Goal: Communication & Community: Connect with others

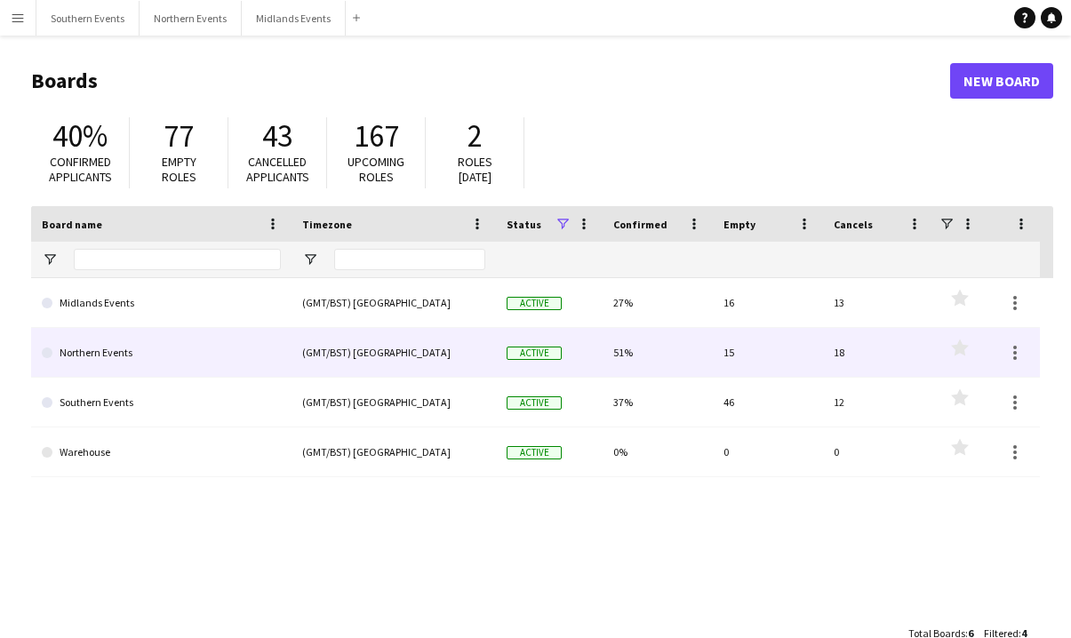
click at [100, 372] on link "Northern Events" at bounding box center [161, 353] width 239 height 50
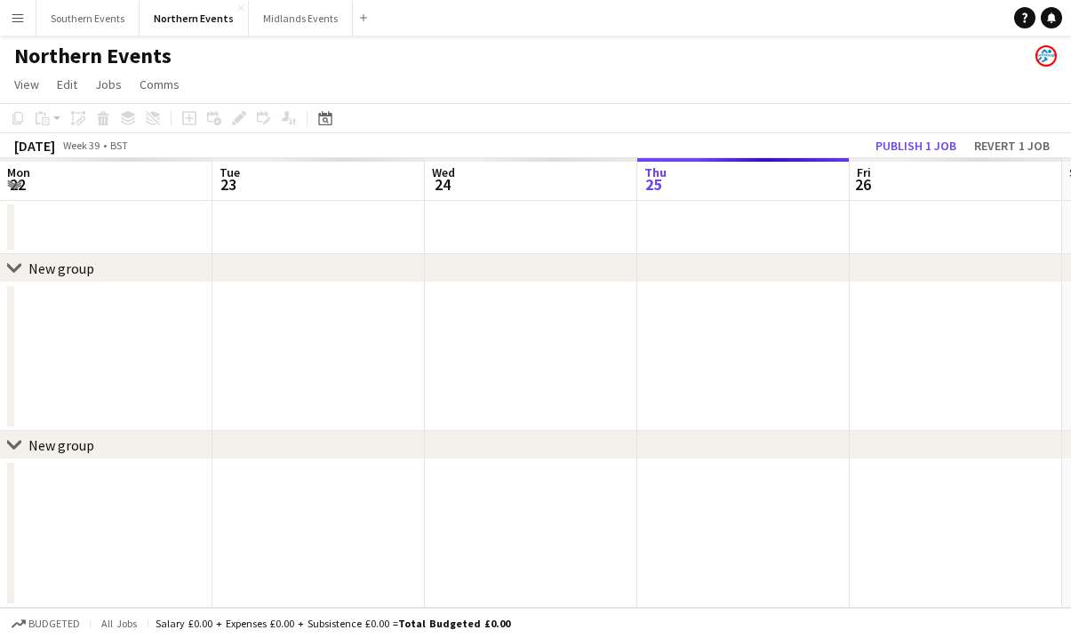
scroll to position [0, 425]
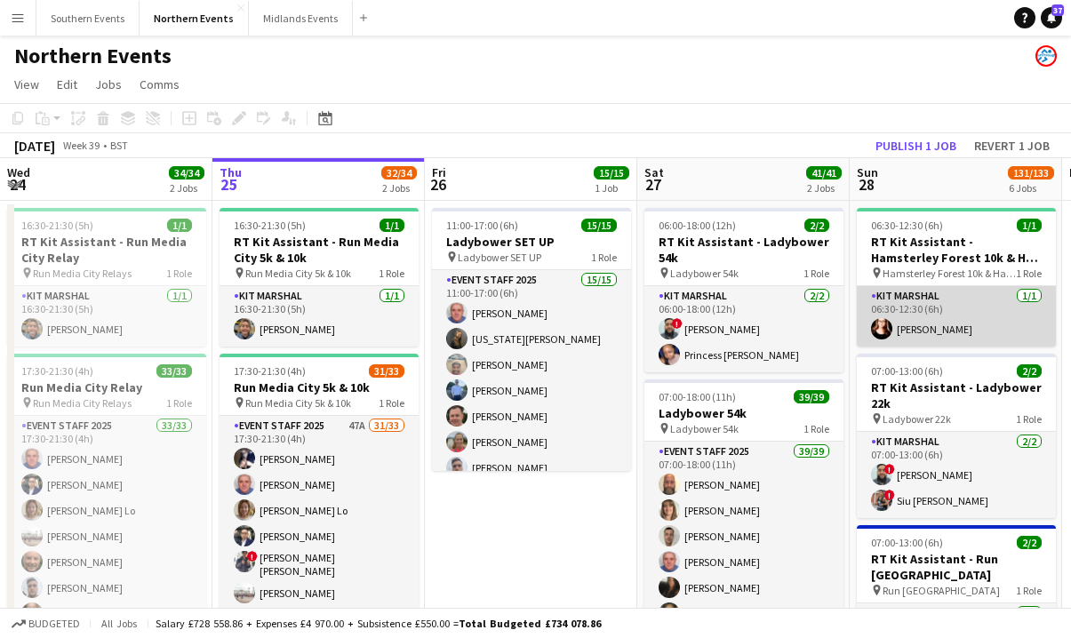
click at [933, 314] on app-card-role "Kit Marshal [DATE] 06:30-12:30 (6h) [PERSON_NAME]" at bounding box center [956, 316] width 199 height 60
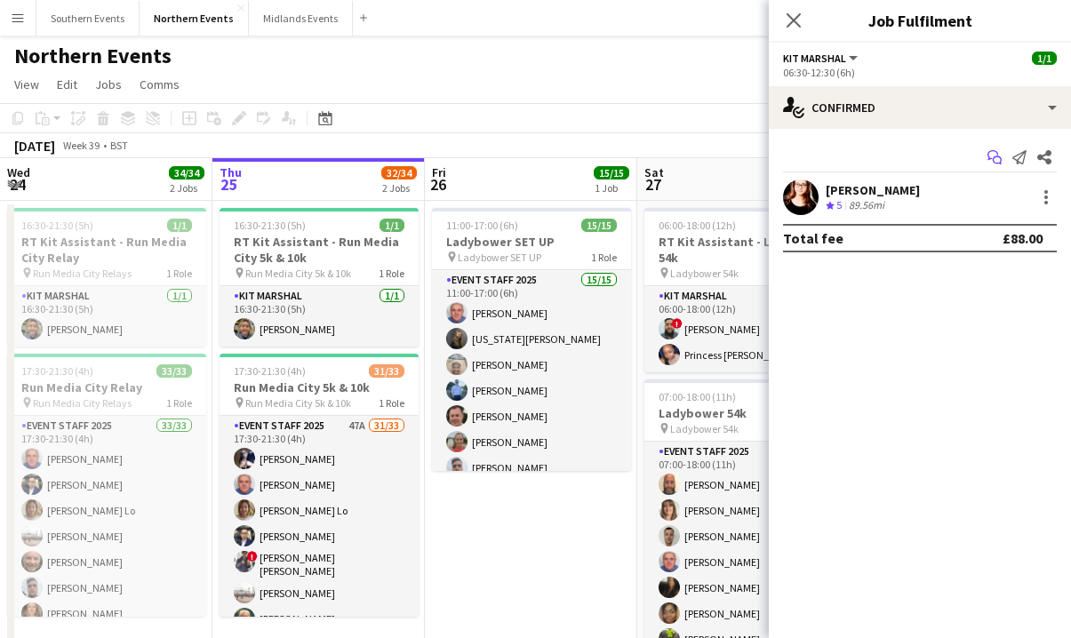
click at [988, 156] on icon at bounding box center [993, 155] width 11 height 10
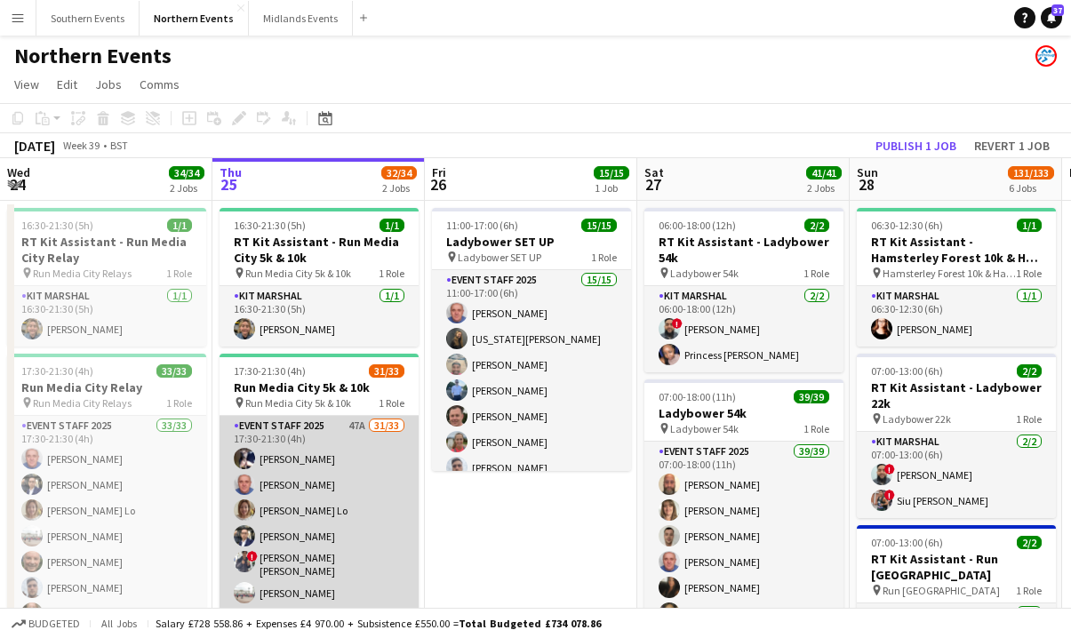
scroll to position [0, 620]
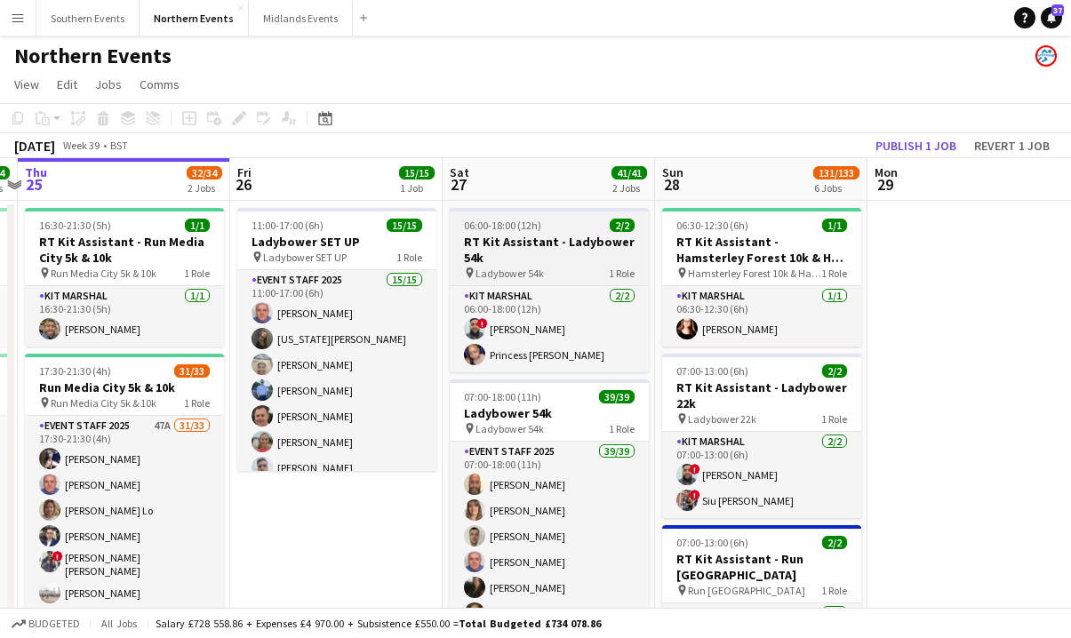
click at [538, 268] on span "Ladybower 54k" at bounding box center [510, 273] width 68 height 13
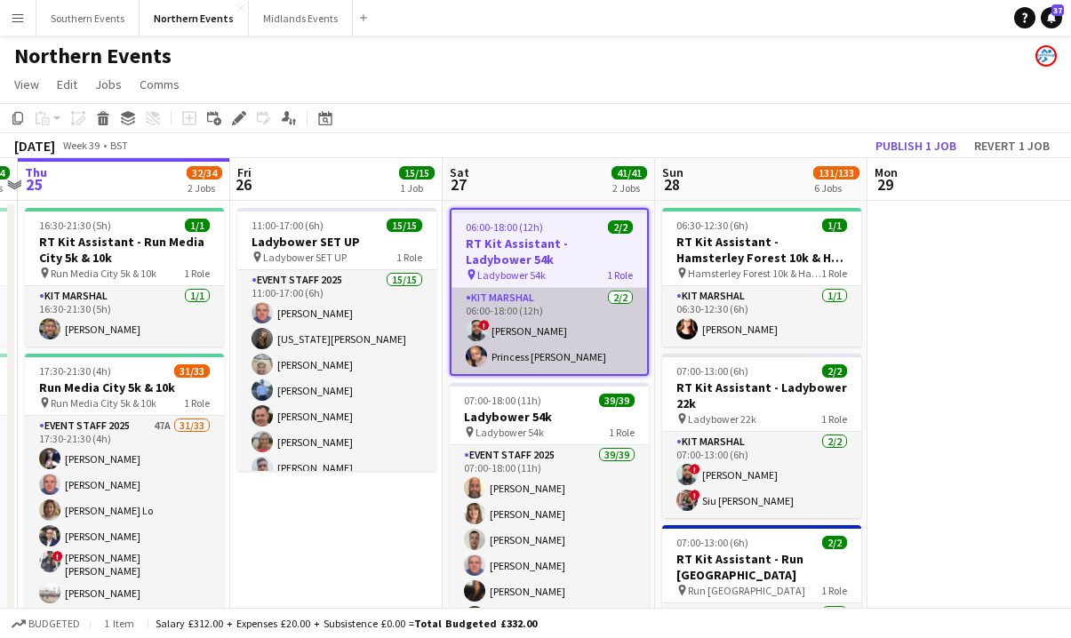
click at [548, 331] on app-card-role "Kit Marshal [DATE] 06:00-18:00 (12h) ! [PERSON_NAME] Princess [PERSON_NAME]" at bounding box center [550, 331] width 196 height 86
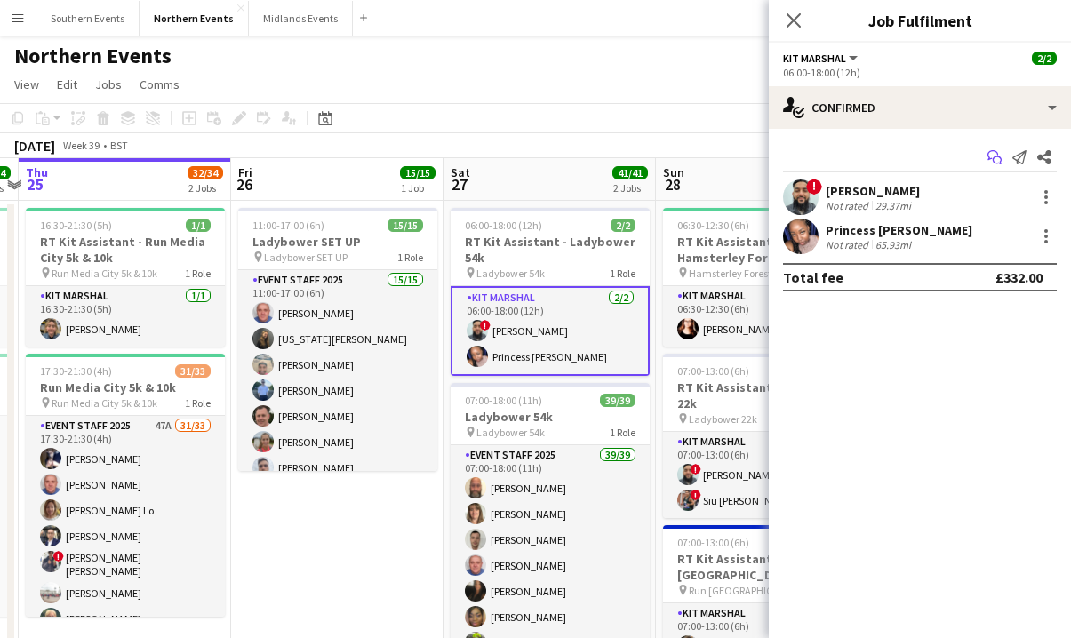
click at [993, 151] on icon at bounding box center [993, 155] width 11 height 10
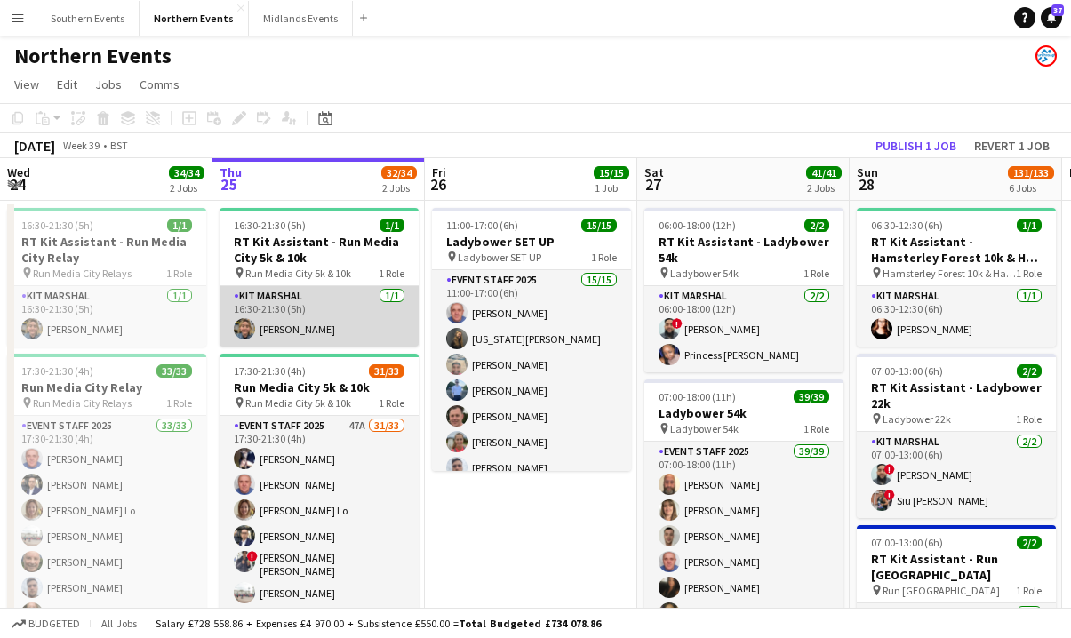
click at [303, 310] on app-card-role "Kit Marshal [DATE] 16:30-21:30 (5h) [PERSON_NAME]" at bounding box center [319, 316] width 199 height 60
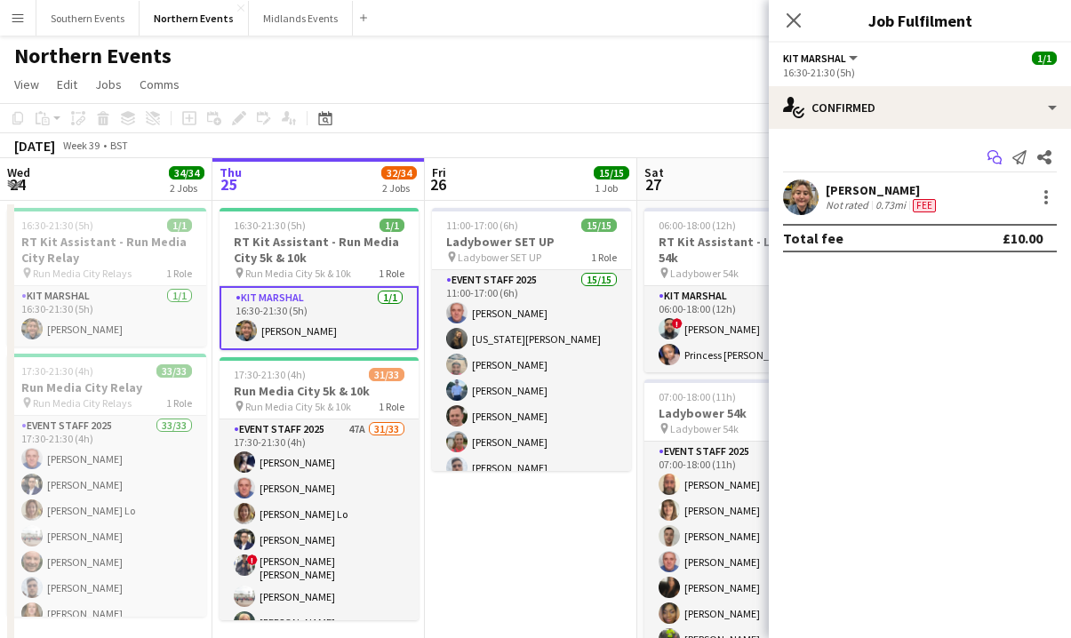
click at [995, 156] on icon "Start chat" at bounding box center [995, 157] width 14 height 14
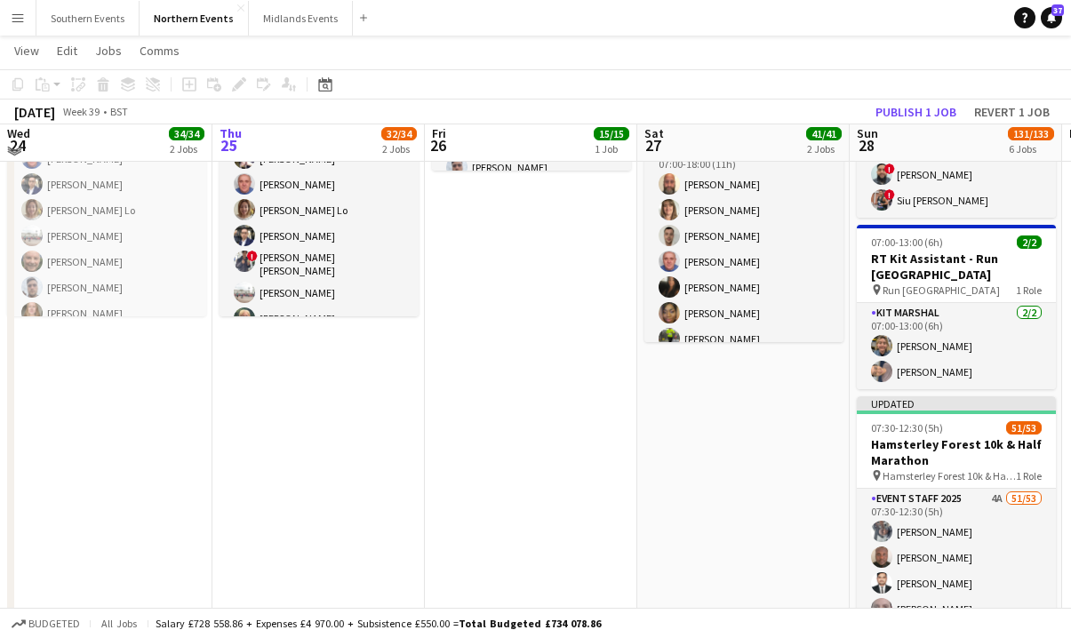
scroll to position [300, 0]
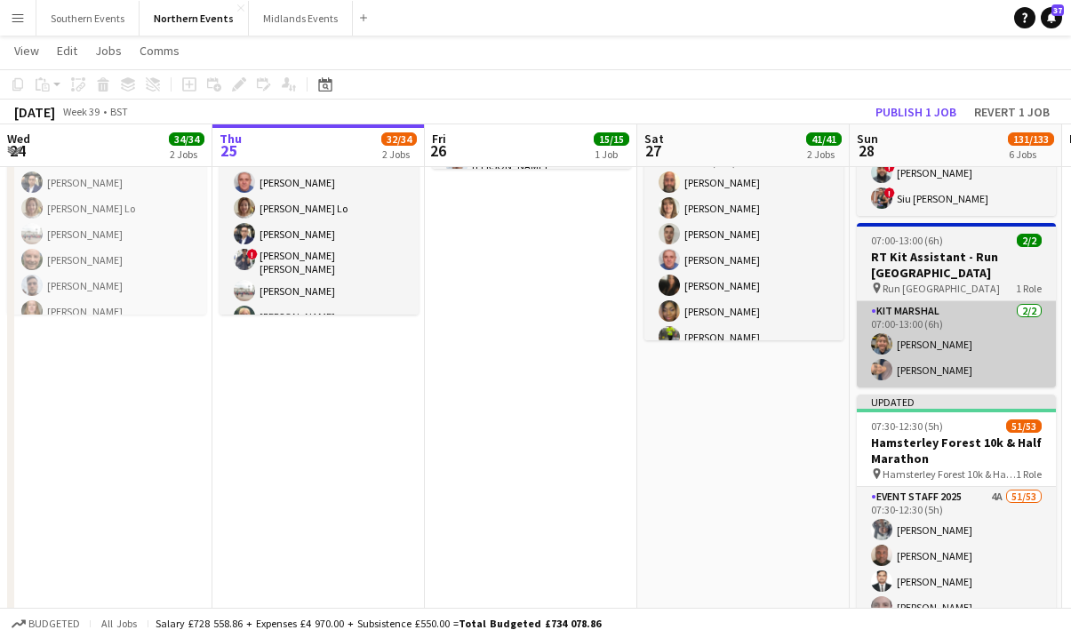
click at [920, 348] on app-card-role "Kit Marshal [DATE] 07:00-13:00 (6h) [PERSON_NAME] Yin [PERSON_NAME]" at bounding box center [956, 344] width 199 height 86
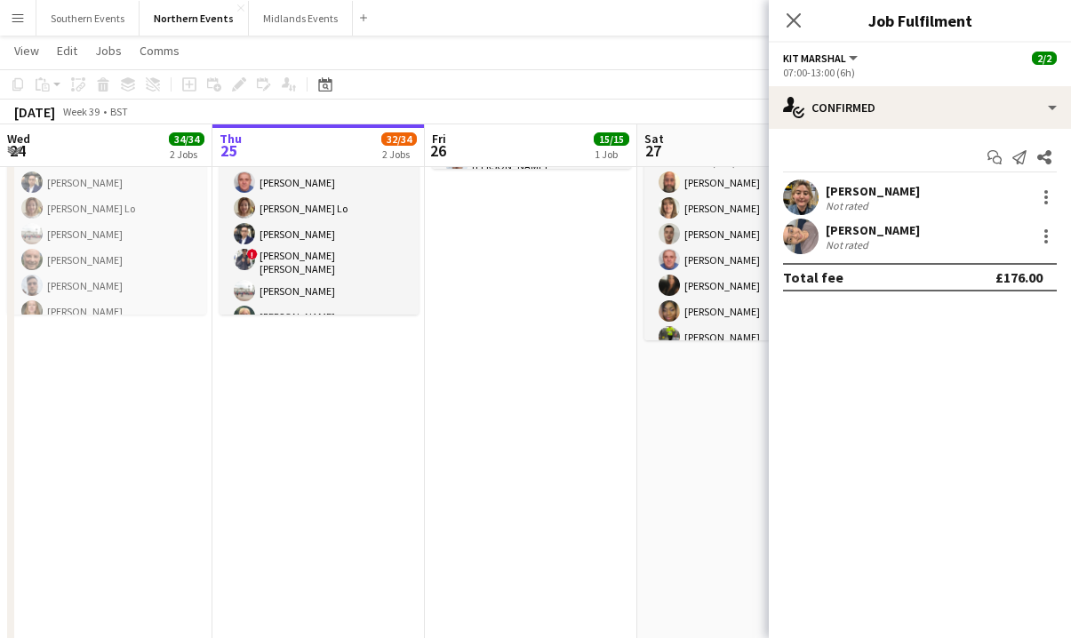
click at [920, 348] on app-card-role "Kit Marshal [DATE] 07:00-13:00 (6h) [PERSON_NAME] Yin [PERSON_NAME]" at bounding box center [956, 346] width 199 height 90
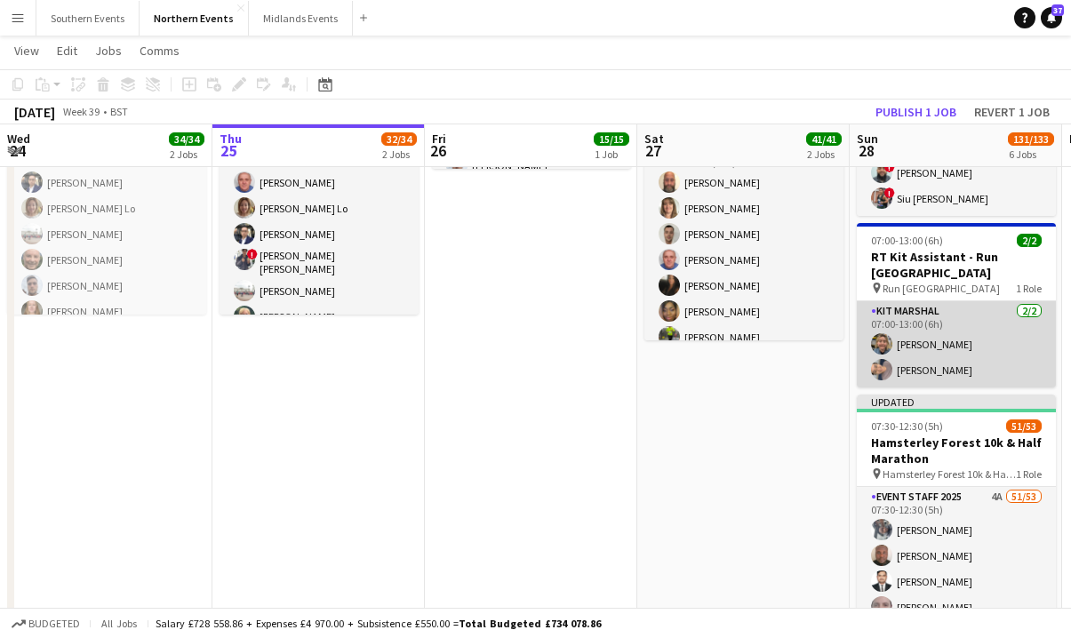
click at [920, 348] on app-card-role "Kit Marshal [DATE] 07:00-13:00 (6h) [PERSON_NAME] Yin [PERSON_NAME]" at bounding box center [956, 344] width 199 height 86
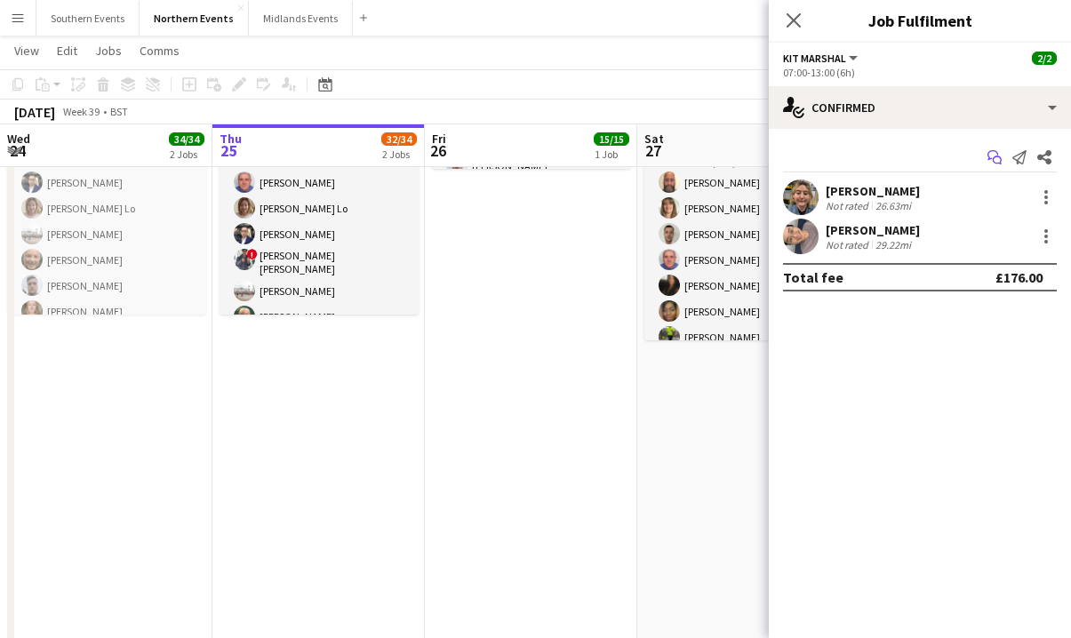
click at [994, 150] on icon at bounding box center [993, 155] width 11 height 10
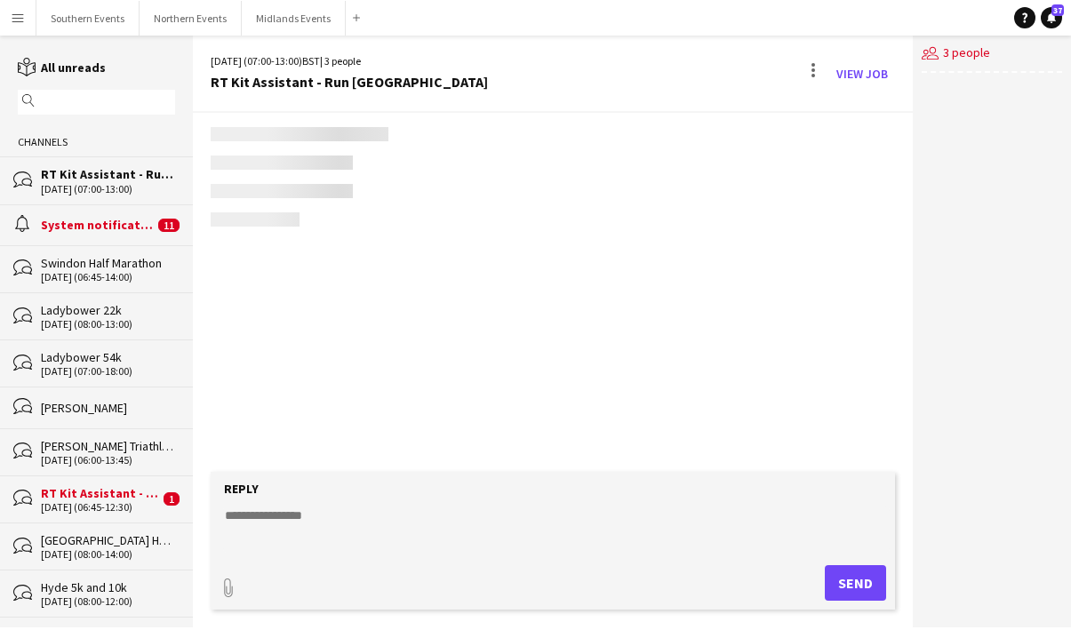
click at [1001, 153] on div "users2 3 people" at bounding box center [992, 332] width 158 height 592
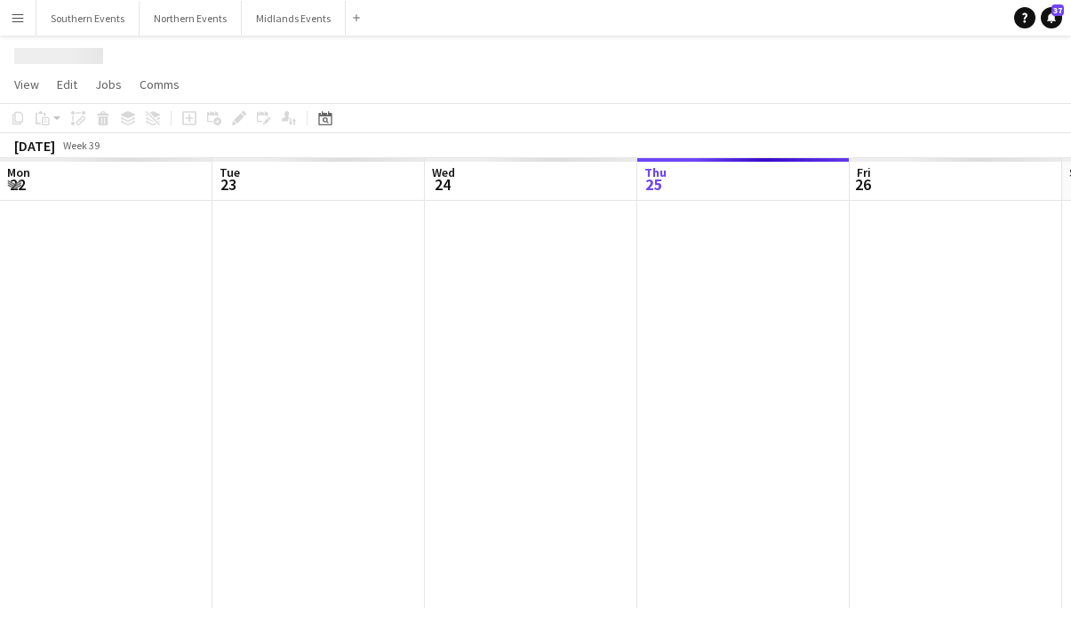
scroll to position [0, 425]
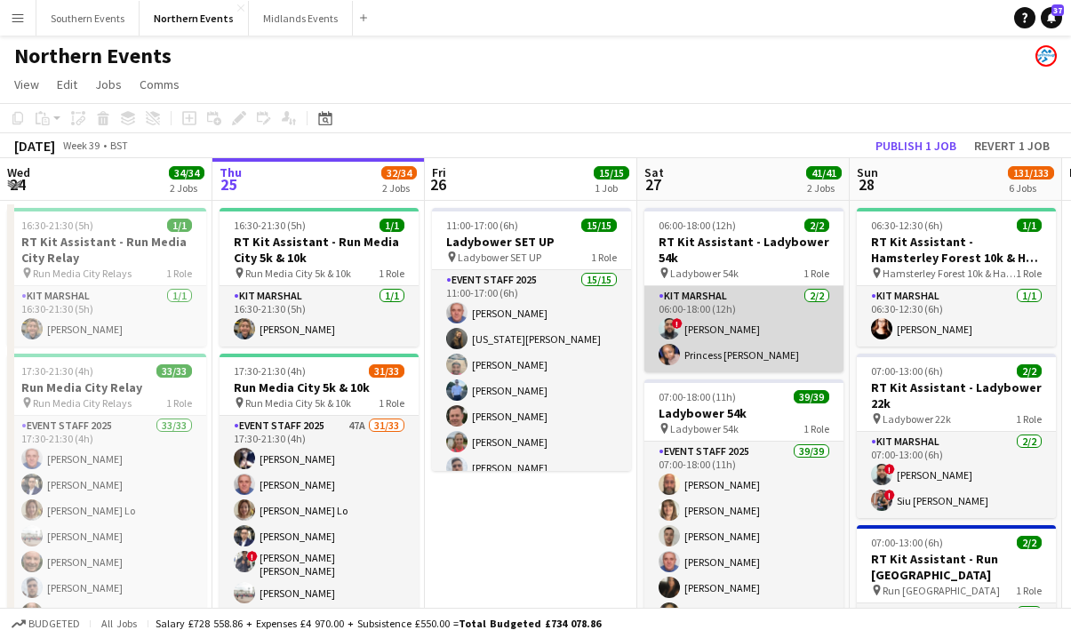
click at [693, 340] on app-card-role "Kit Marshal [DATE] 06:00-18:00 (12h) ! [PERSON_NAME] Princess [PERSON_NAME]" at bounding box center [743, 329] width 199 height 86
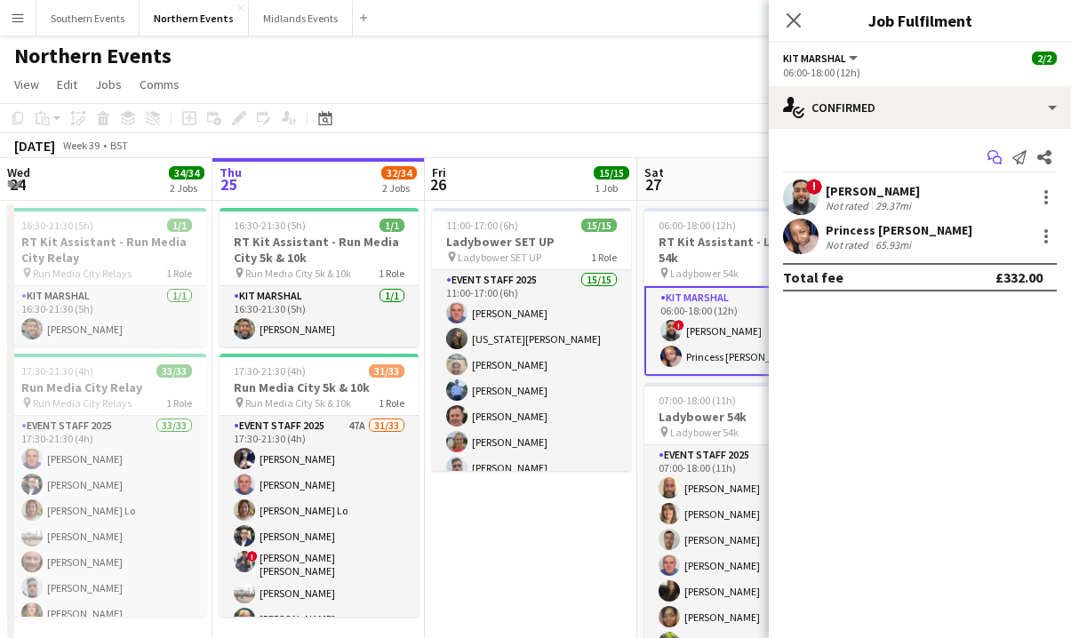
click at [998, 157] on icon "Start chat" at bounding box center [995, 157] width 14 height 14
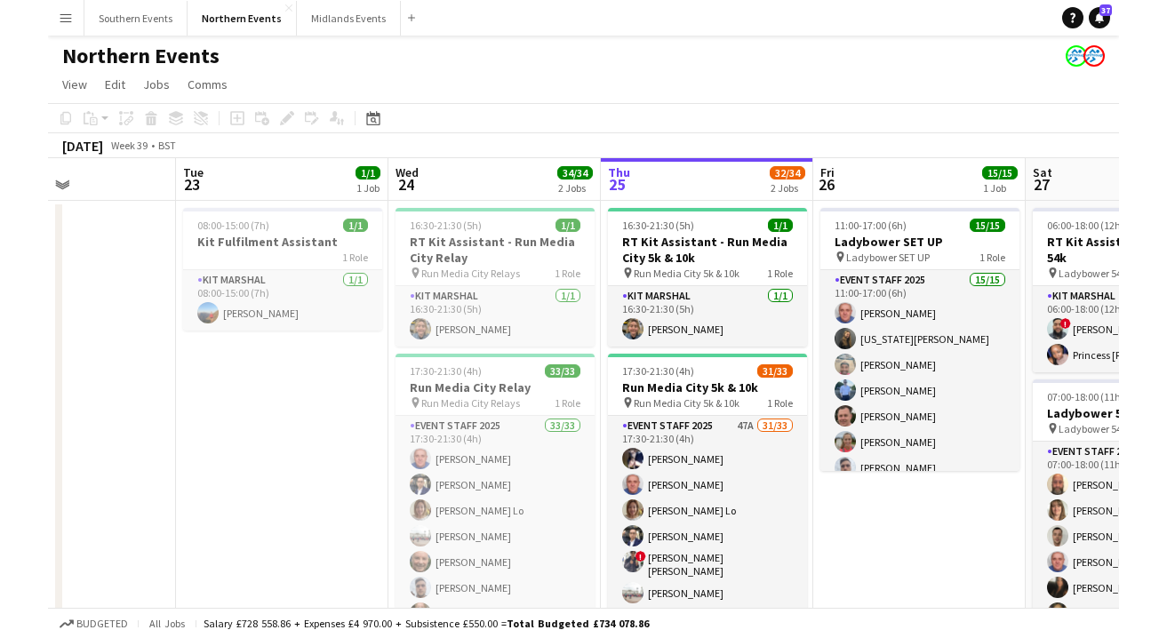
scroll to position [0, 754]
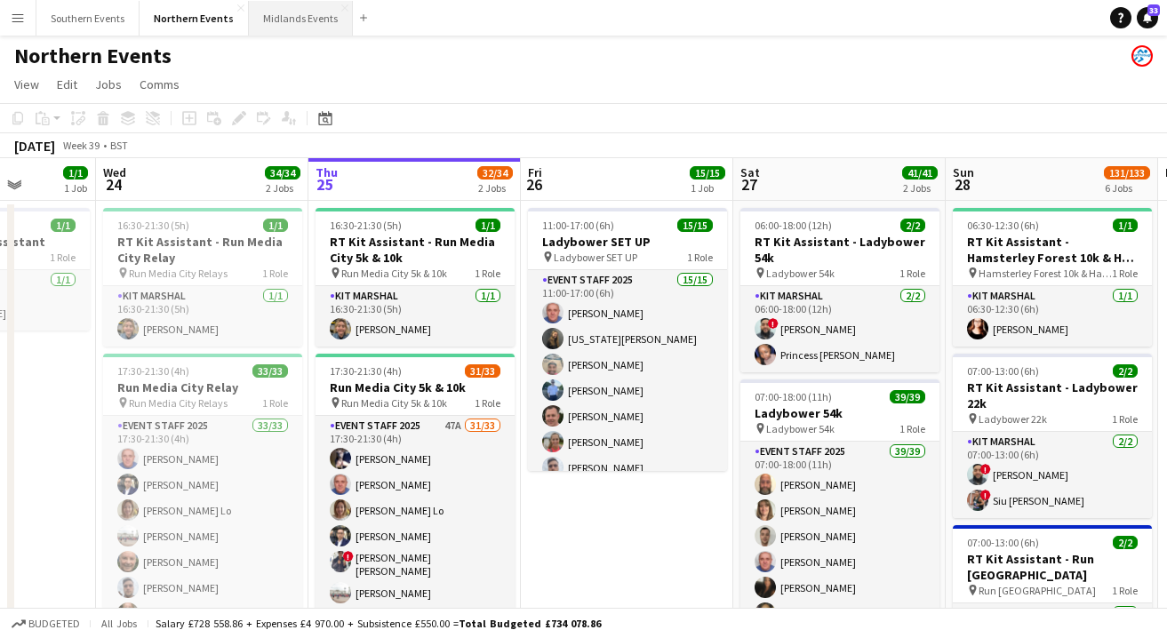
click at [308, 18] on button "Midlands Events Close" at bounding box center [301, 18] width 104 height 35
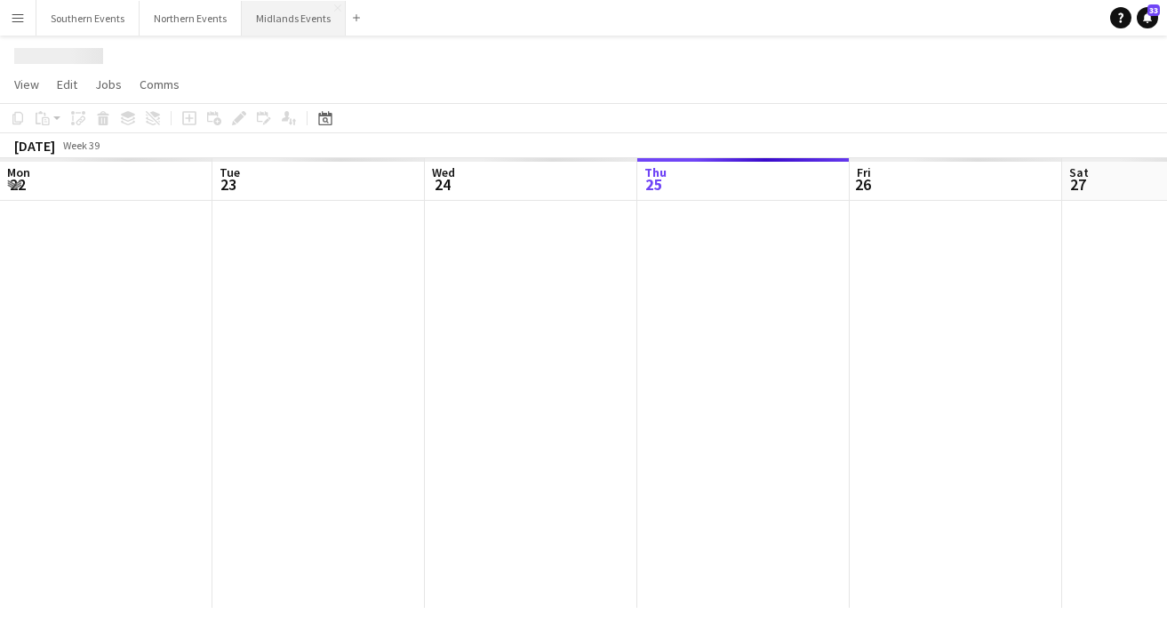
scroll to position [0, 425]
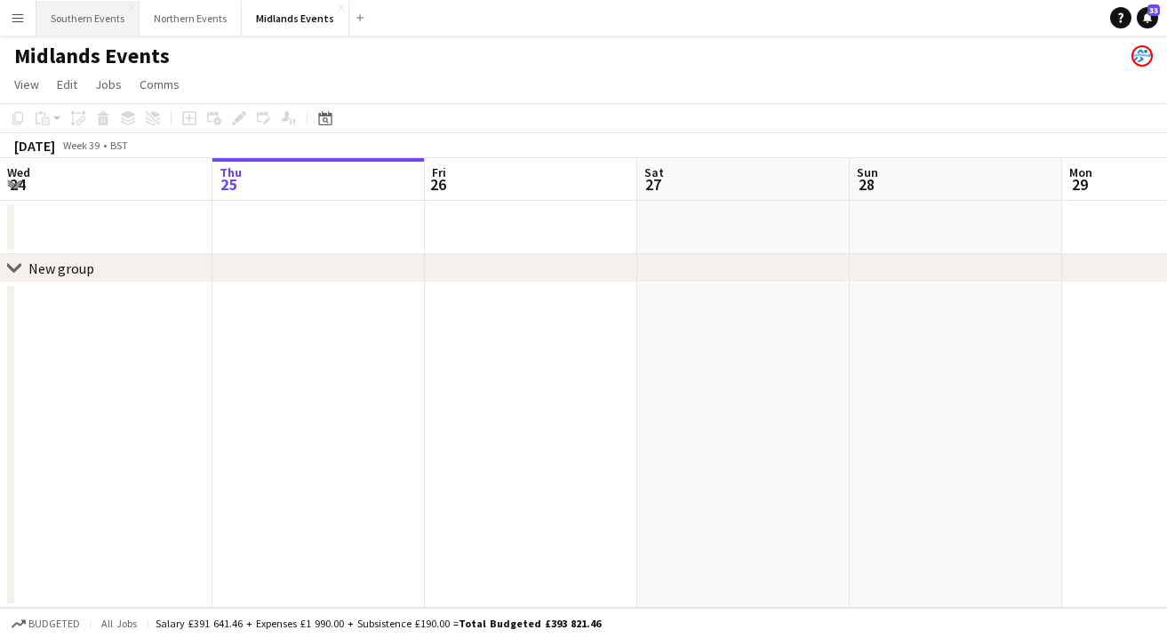
click at [95, 18] on button "Southern Events Close" at bounding box center [87, 18] width 103 height 35
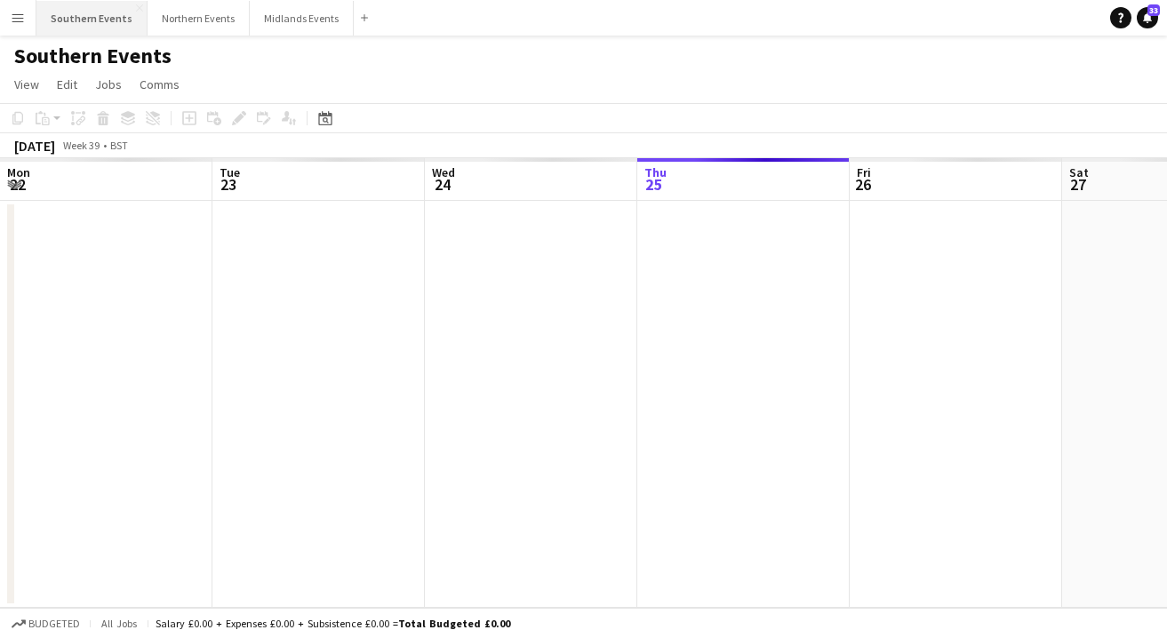
scroll to position [0, 425]
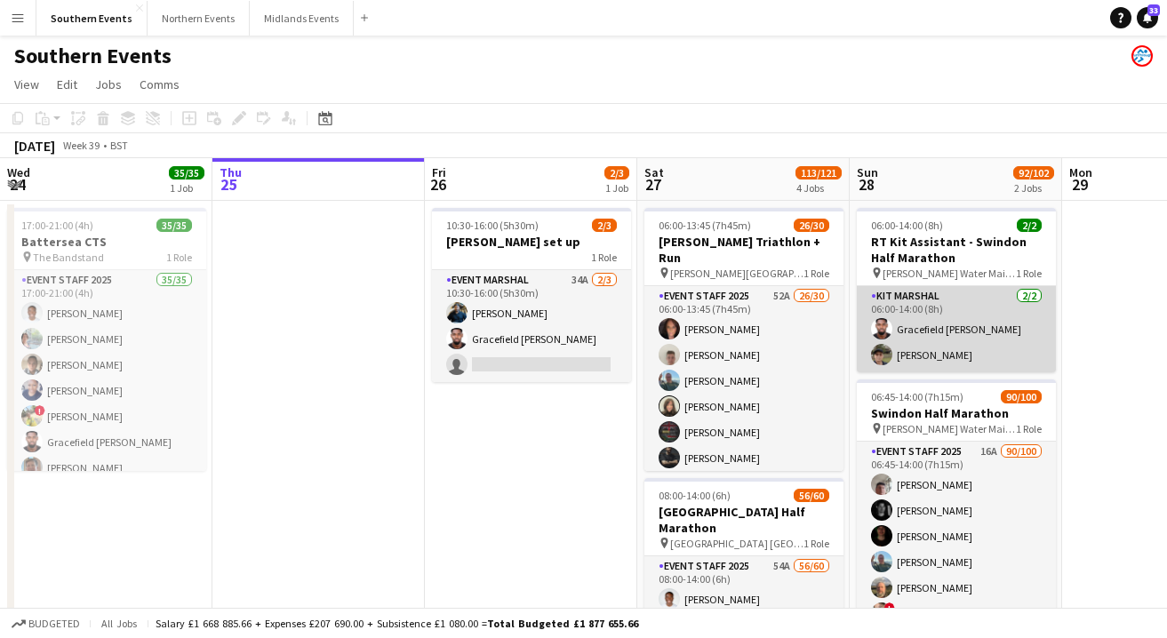
click at [916, 341] on app-card-role "Kit Marshal [DATE] 06:00-14:00 (8h) Gracefield [PERSON_NAME] [PERSON_NAME]" at bounding box center [956, 329] width 199 height 86
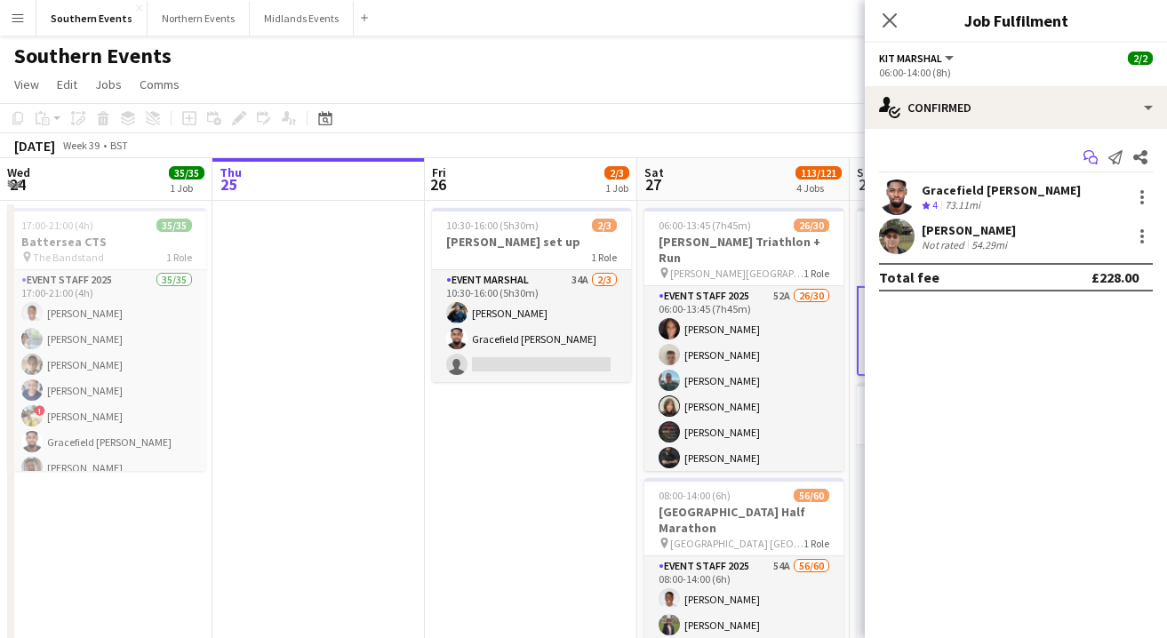
click at [1070, 162] on icon "Start chat" at bounding box center [1091, 157] width 14 height 14
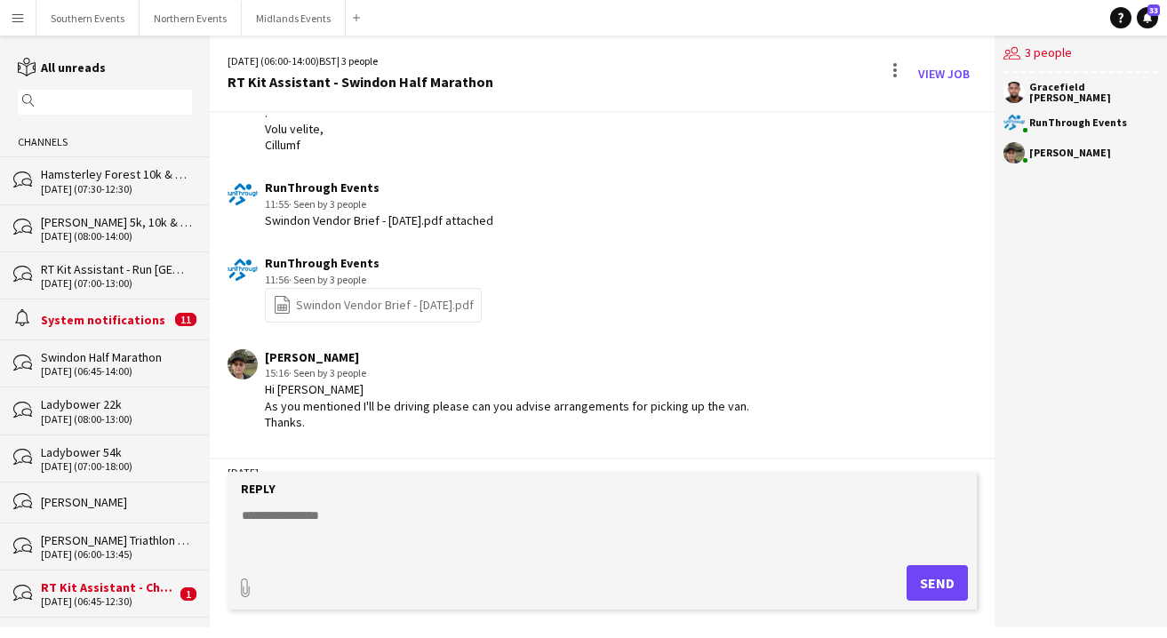
scroll to position [1293, 0]
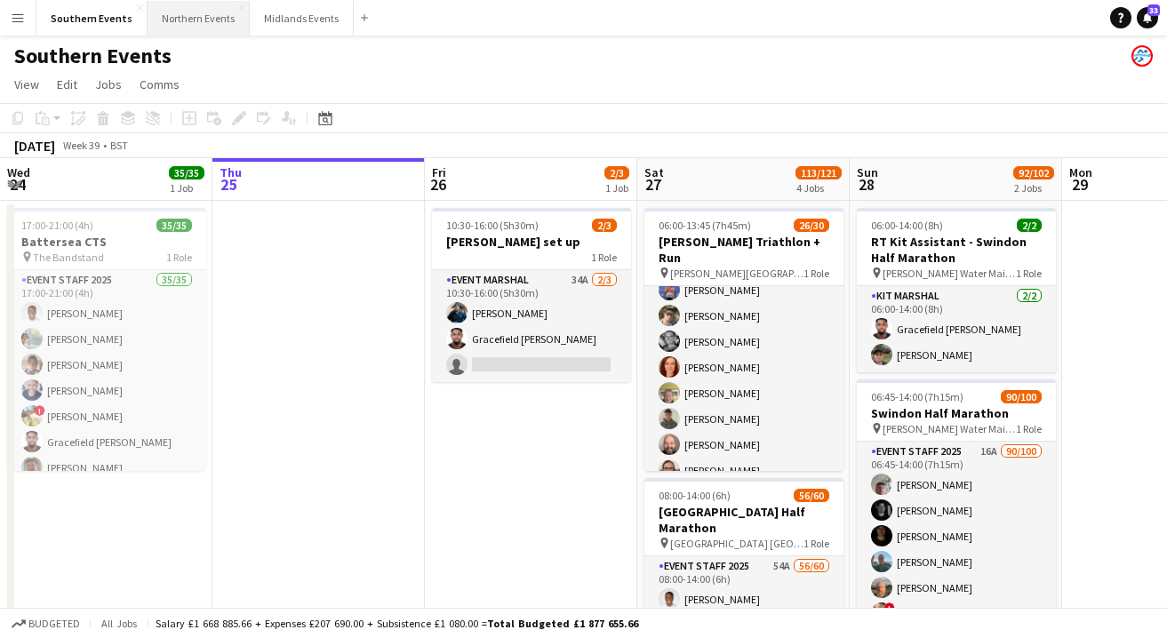
click at [207, 18] on button "Northern Events Close" at bounding box center [199, 18] width 102 height 35
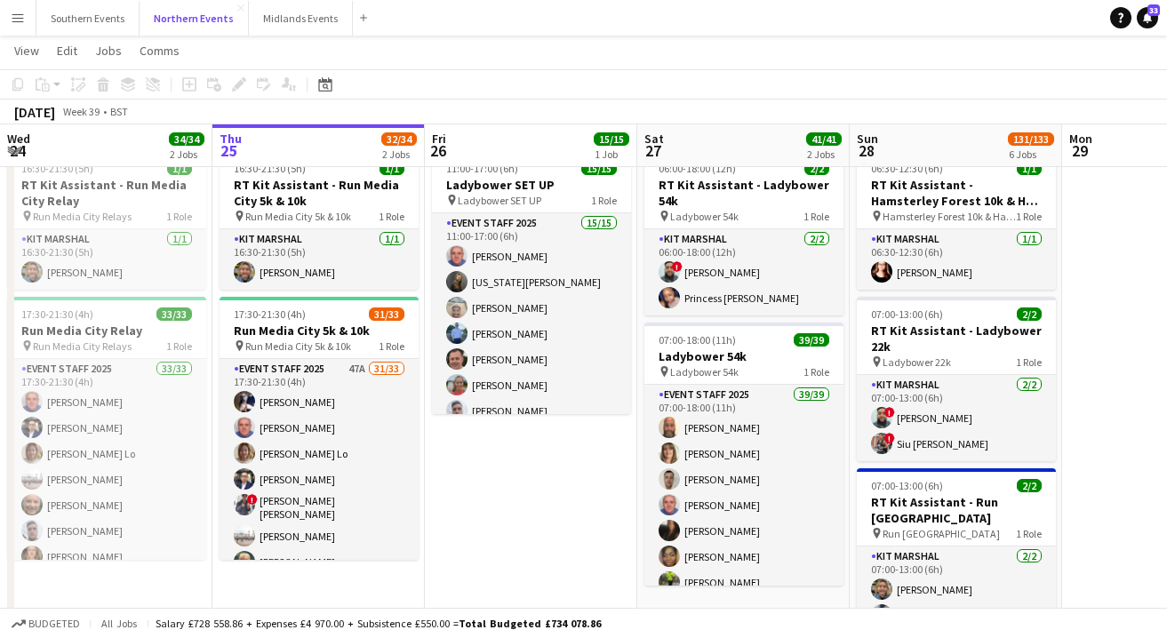
scroll to position [54, 0]
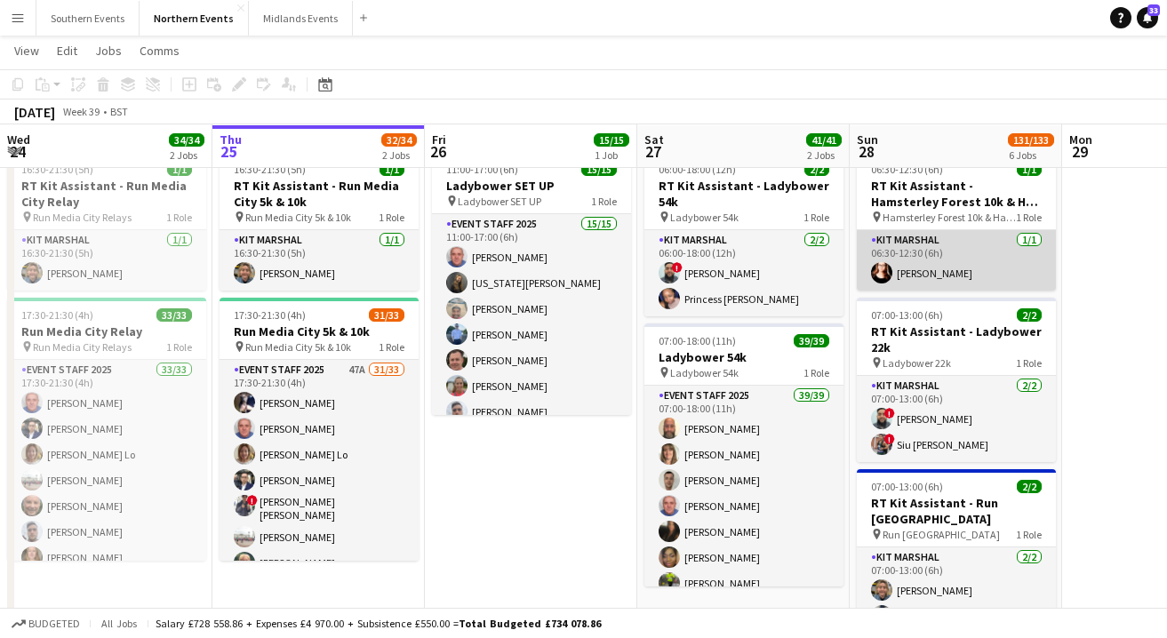
click at [922, 268] on app-card-role "Kit Marshal [DATE] 06:30-12:30 (6h) [PERSON_NAME]" at bounding box center [956, 260] width 199 height 60
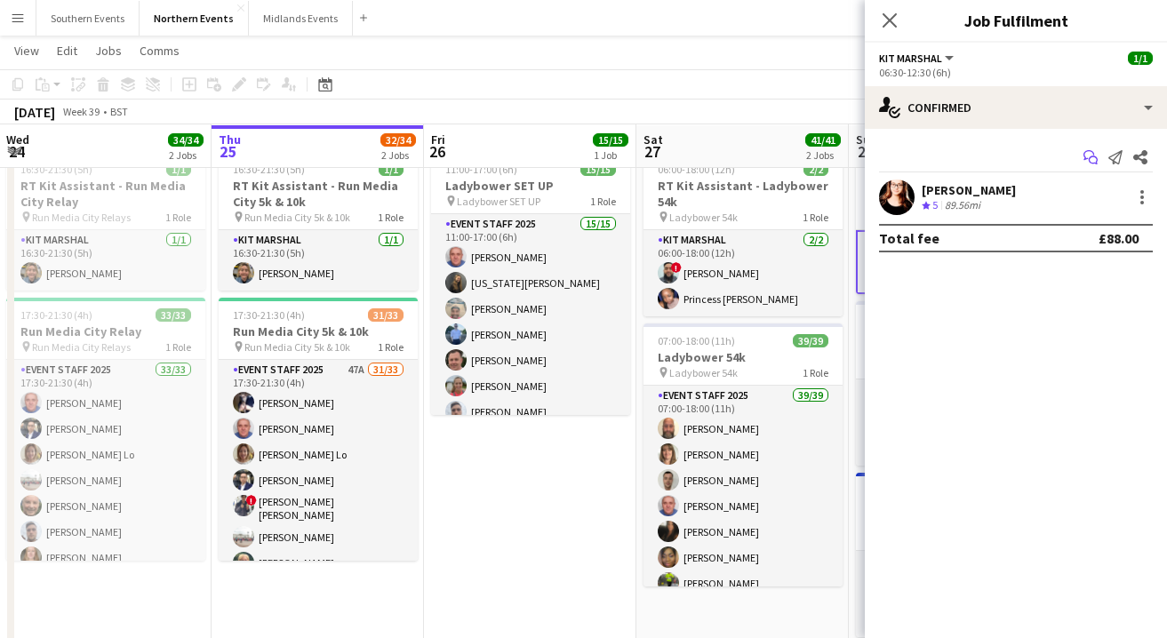
click at [1070, 162] on icon "Start chat" at bounding box center [1091, 157] width 14 height 14
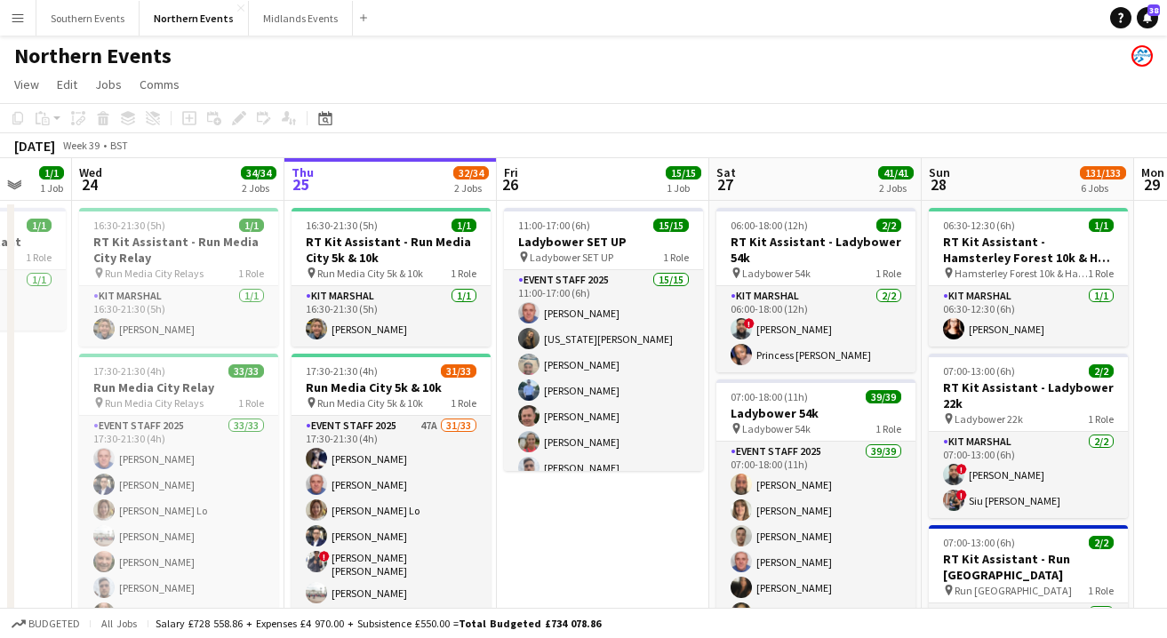
scroll to position [0, 548]
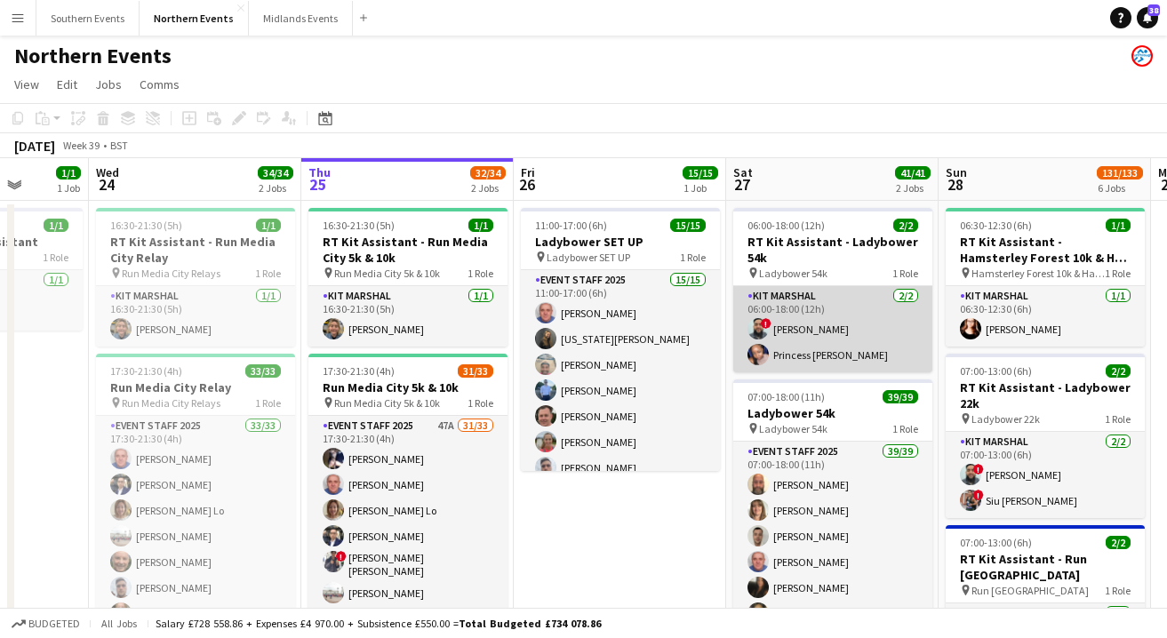
click at [822, 318] on app-card-role "Kit Marshal [DATE] 06:00-18:00 (12h) ! [PERSON_NAME] Princess [PERSON_NAME]" at bounding box center [832, 329] width 199 height 86
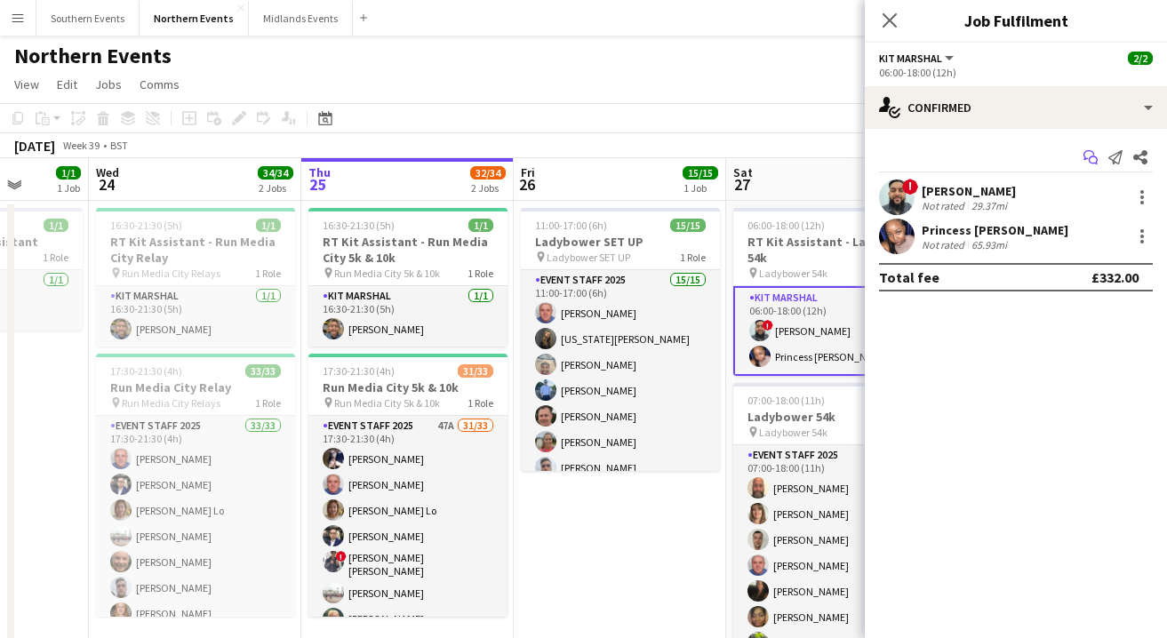
click at [1070, 154] on icon "Start chat" at bounding box center [1091, 157] width 14 height 14
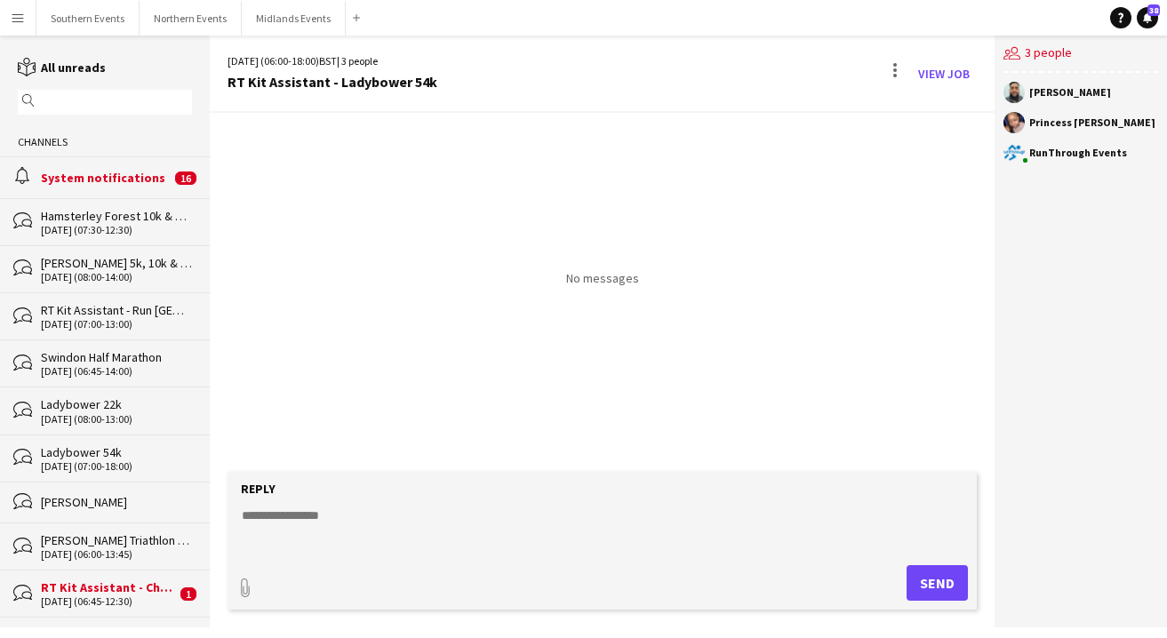
click at [326, 518] on textarea at bounding box center [606, 530] width 732 height 46
paste textarea "**********"
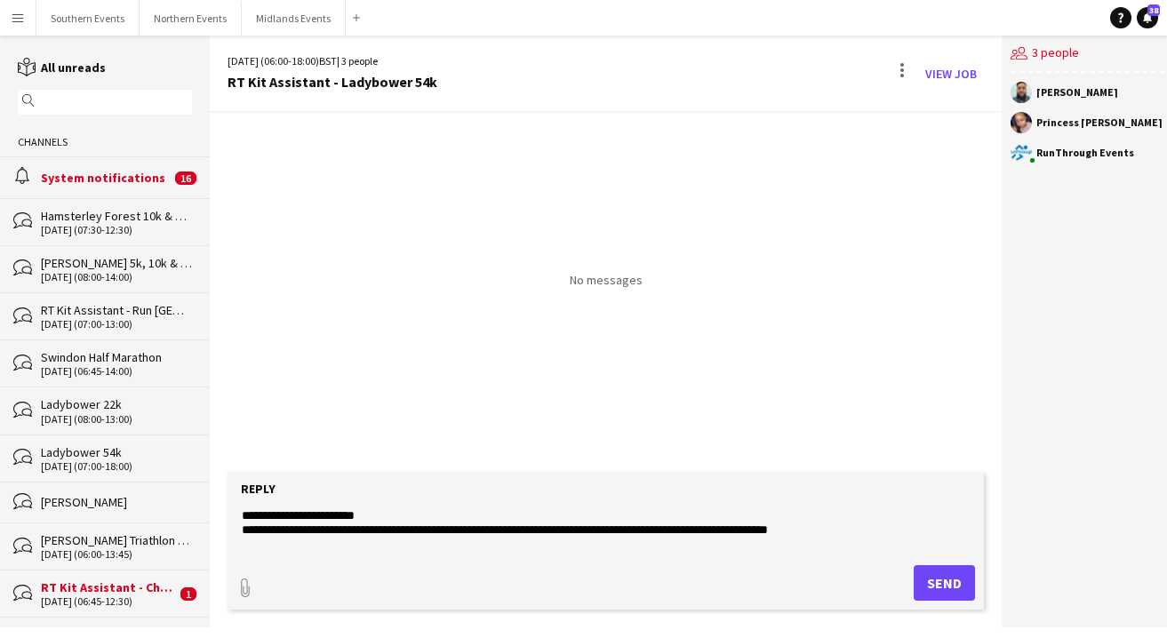
click at [396, 523] on textarea at bounding box center [606, 530] width 732 height 46
click at [384, 510] on textarea at bounding box center [606, 530] width 732 height 46
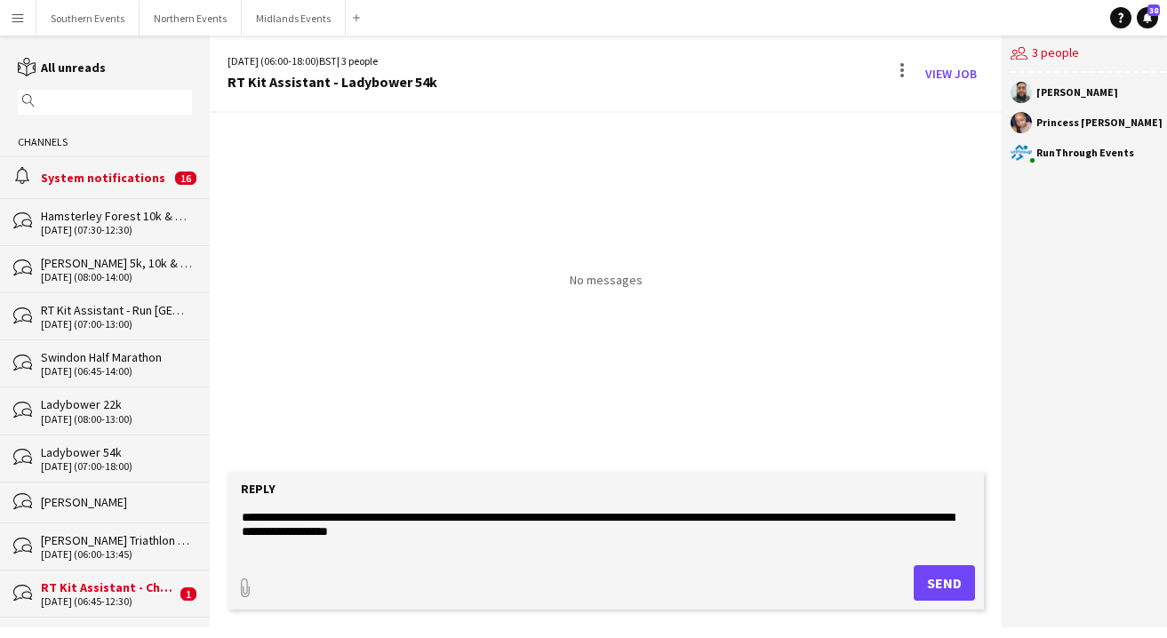
scroll to position [59, 0]
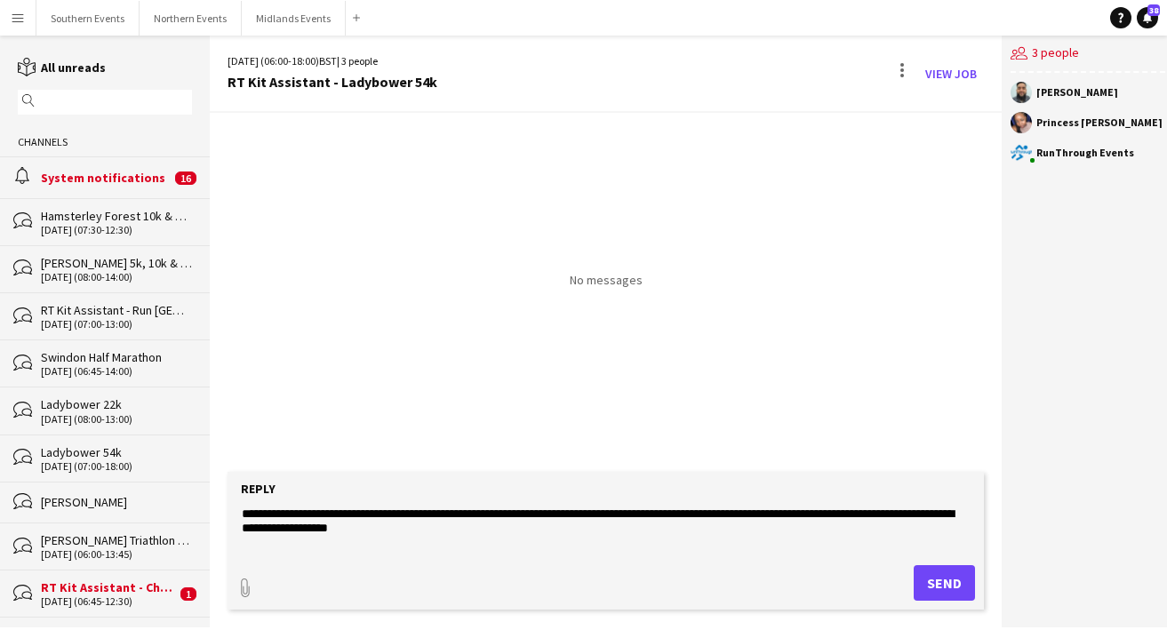
click at [474, 530] on textarea at bounding box center [606, 530] width 732 height 46
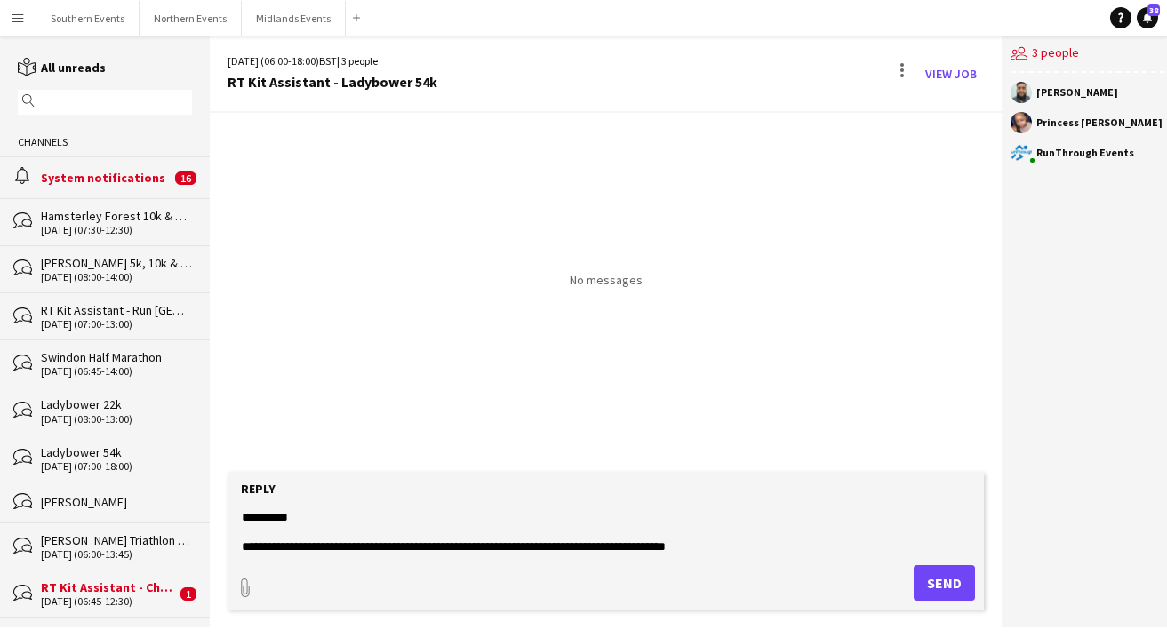
scroll to position [89, 0]
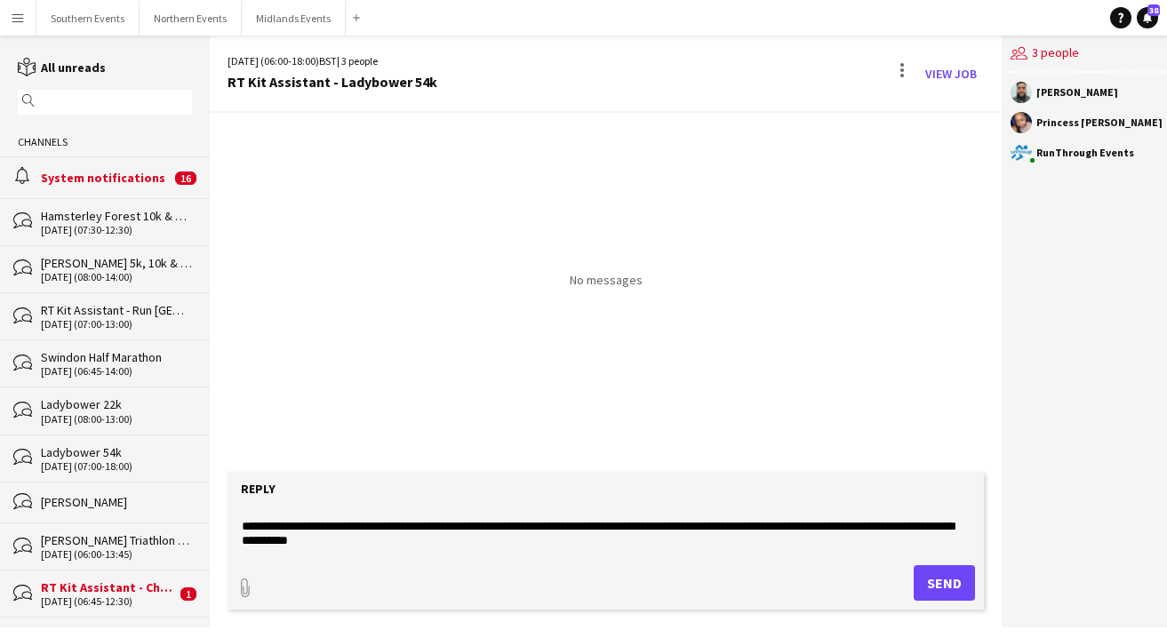
click at [293, 529] on textarea at bounding box center [606, 530] width 732 height 46
click at [463, 538] on textarea at bounding box center [606, 530] width 732 height 46
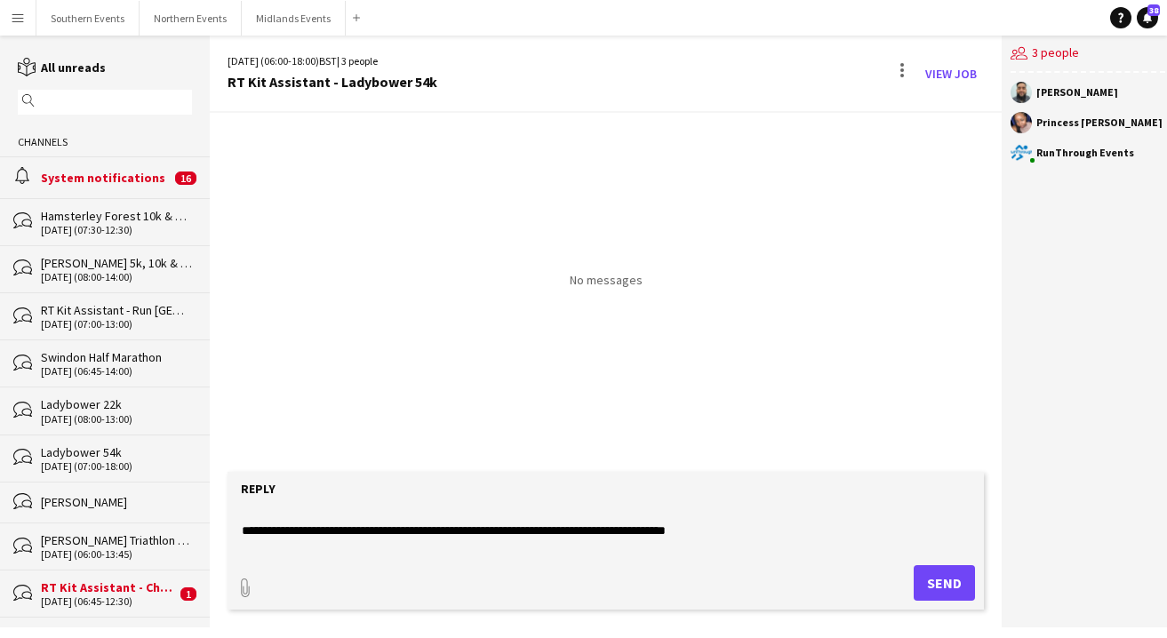
scroll to position [172, 0]
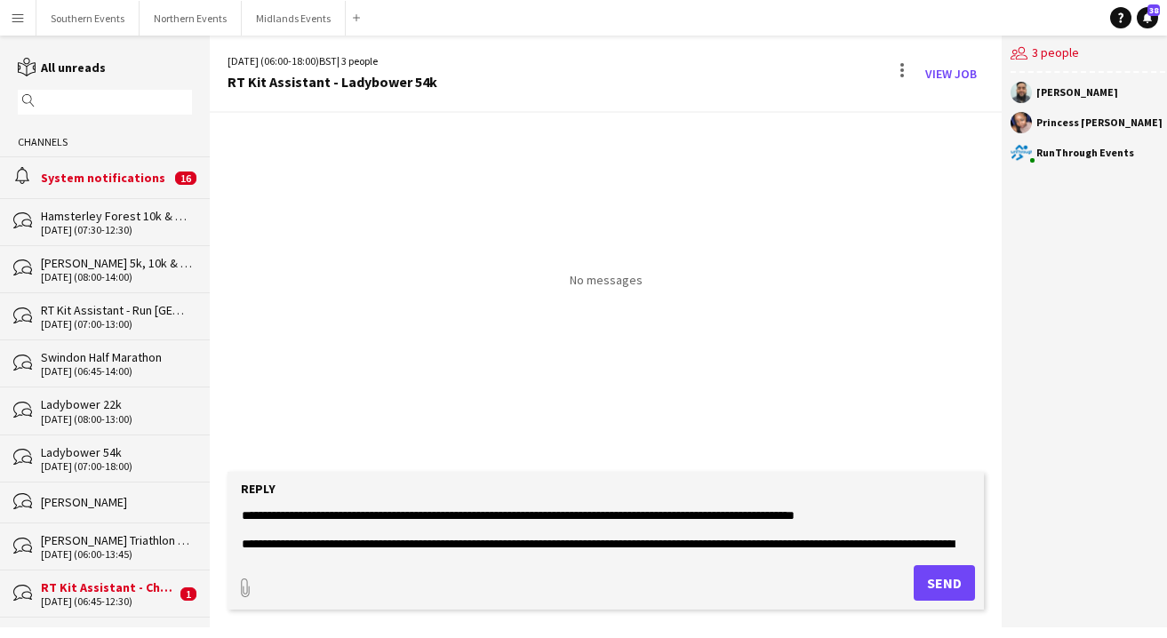
click at [257, 513] on textarea at bounding box center [606, 530] width 732 height 46
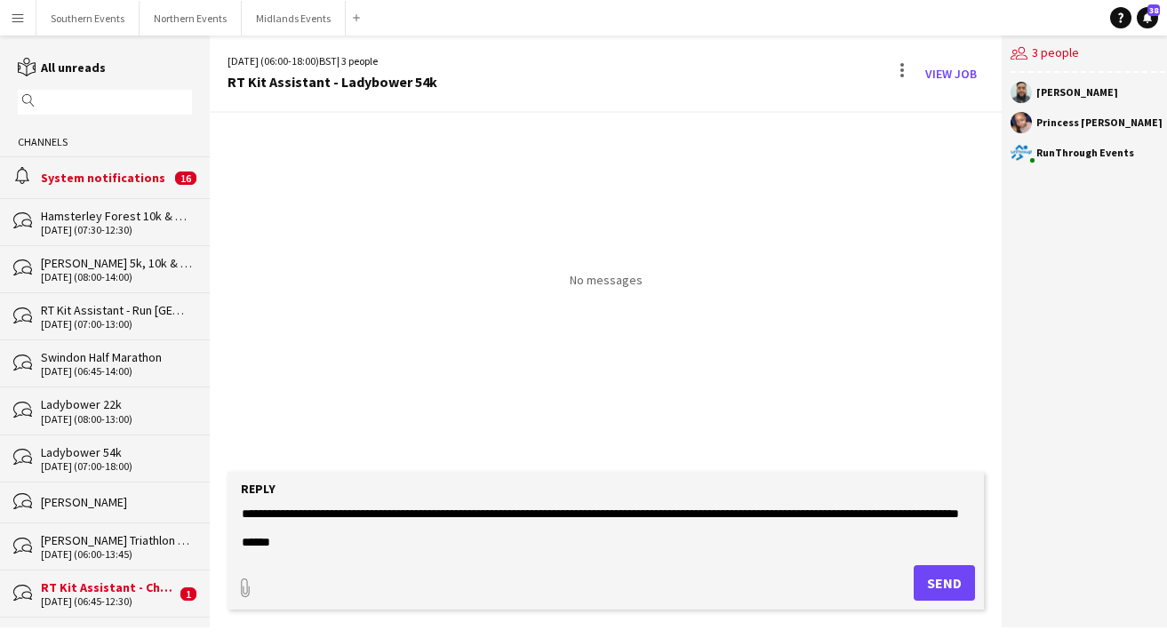
scroll to position [328, 0]
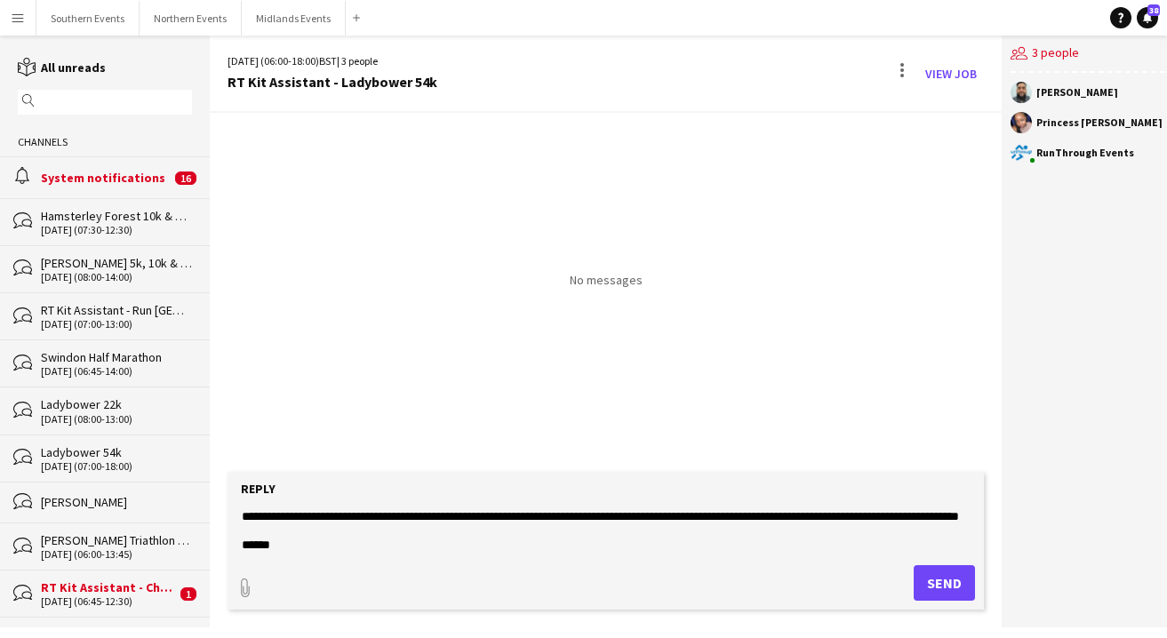
click at [404, 536] on textarea at bounding box center [606, 530] width 732 height 46
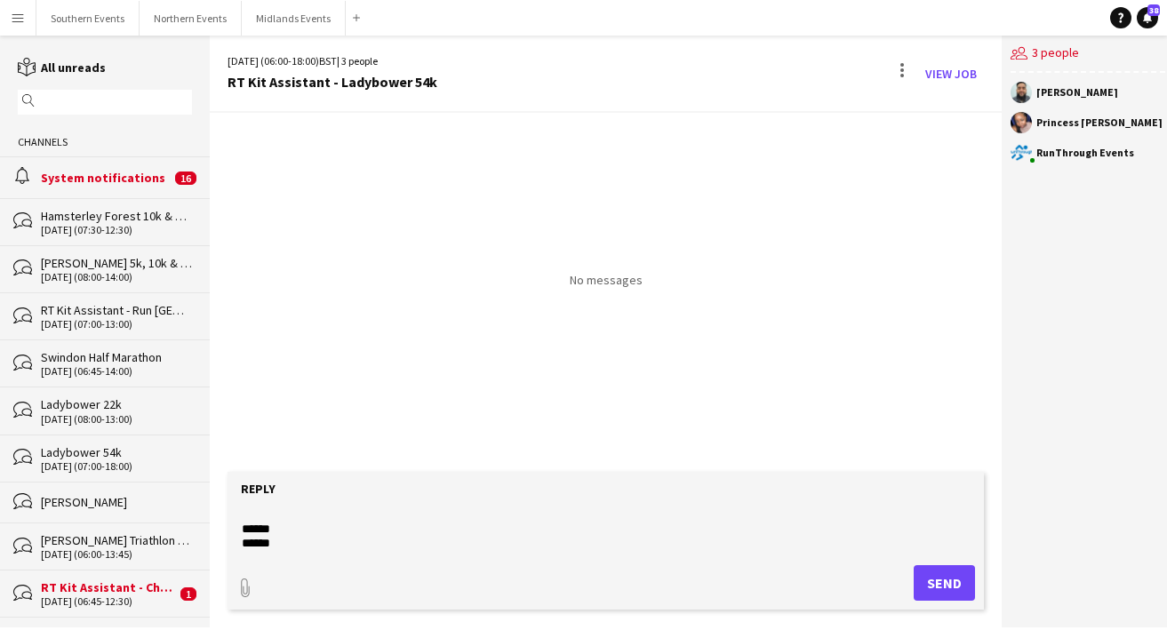
click at [343, 539] on textarea at bounding box center [606, 530] width 732 height 46
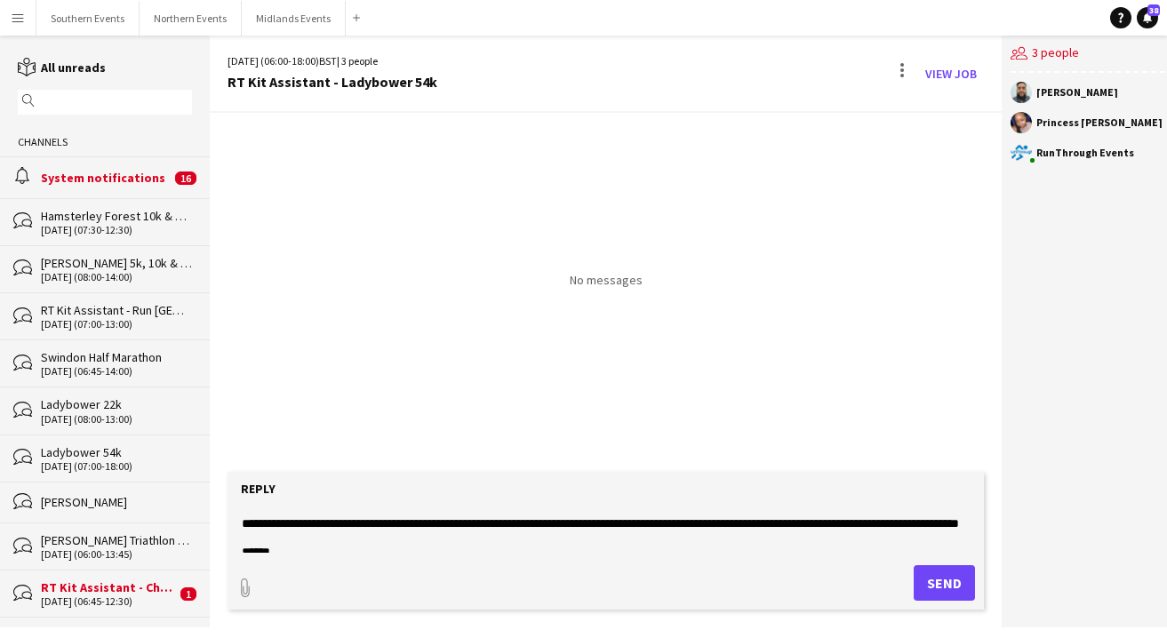
scroll to position [344, 0]
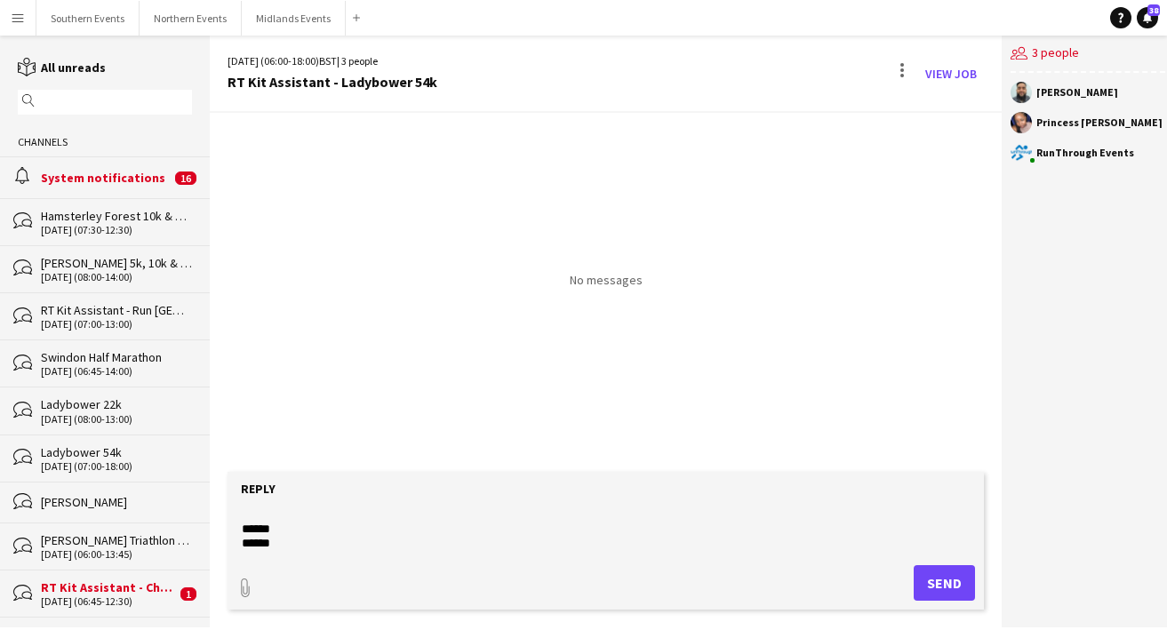
click at [391, 515] on textarea at bounding box center [606, 530] width 732 height 46
click at [647, 510] on textarea at bounding box center [606, 530] width 732 height 46
click at [692, 521] on textarea at bounding box center [606, 530] width 732 height 46
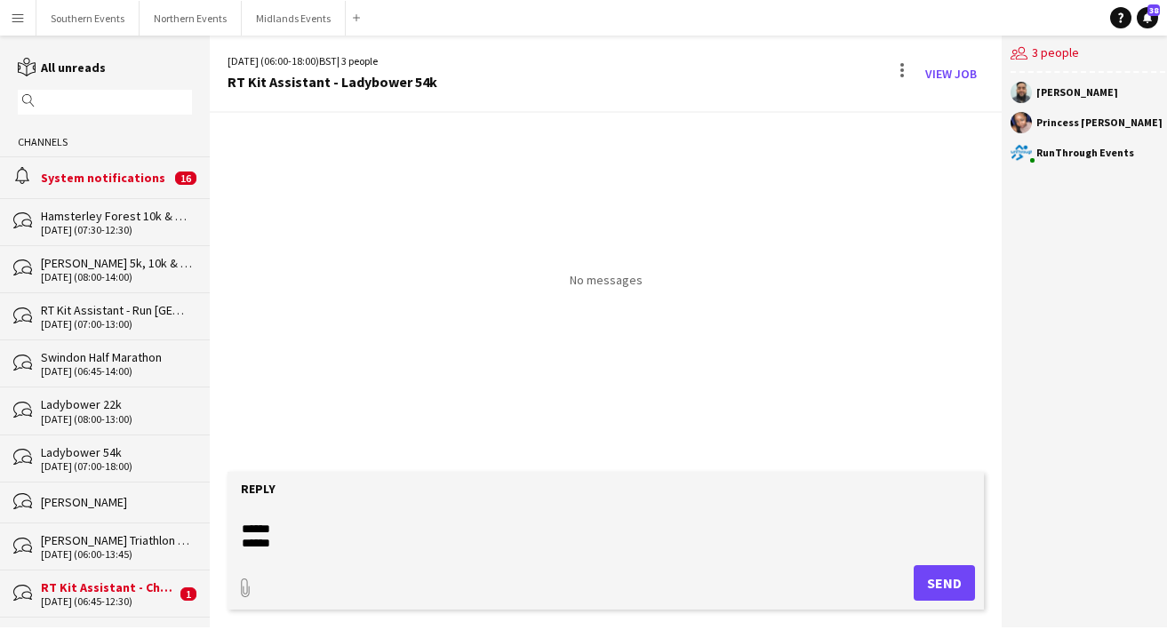
type textarea "**********"
click at [922, 582] on button "Send" at bounding box center [944, 583] width 61 height 36
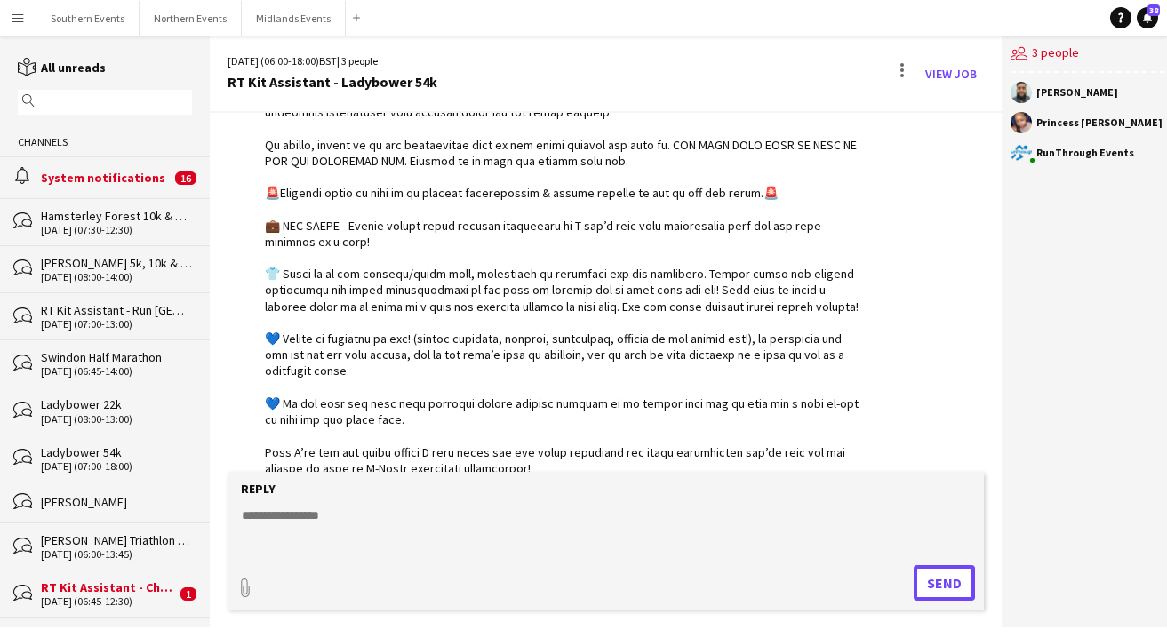
scroll to position [0, 0]
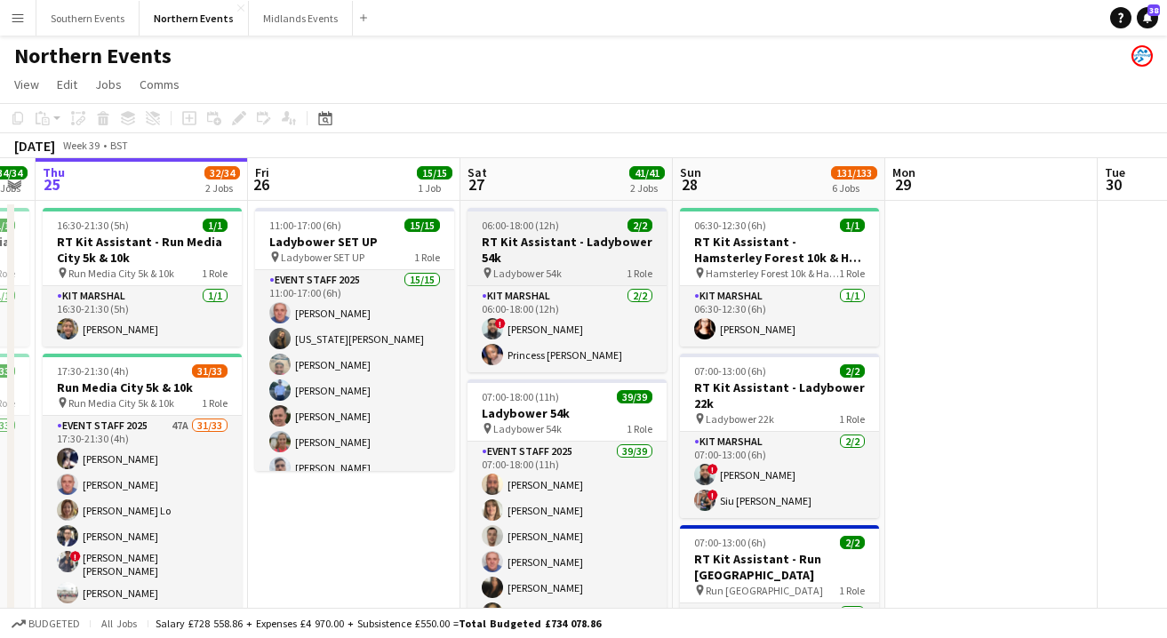
scroll to position [0, 676]
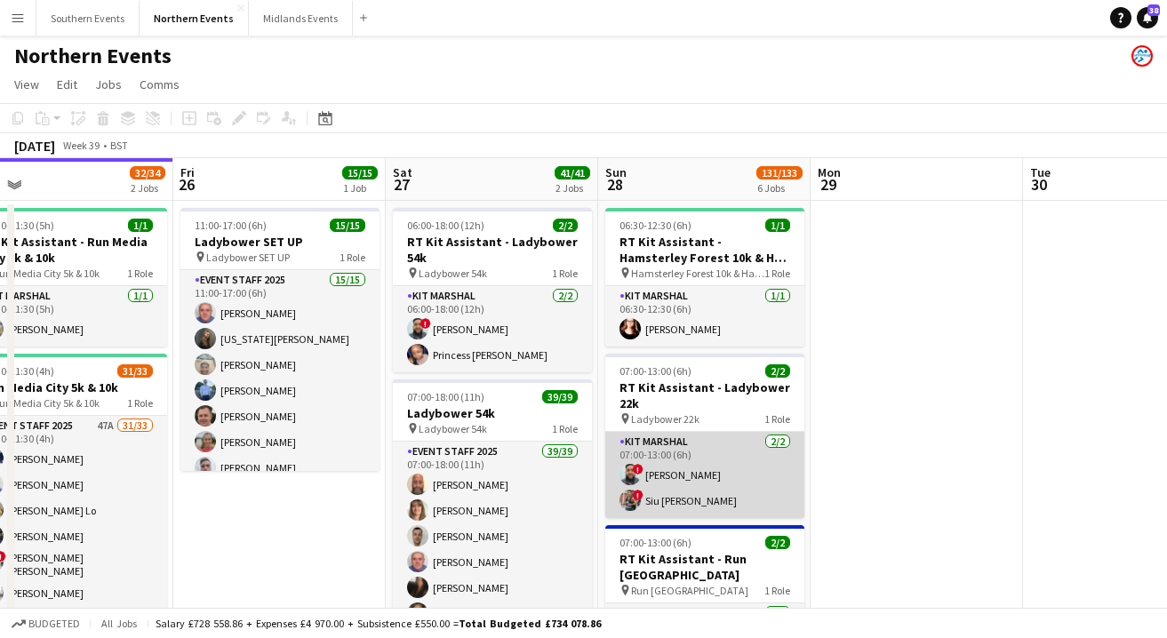
click at [695, 491] on app-card-role "Kit Marshal [DATE] 07:00-13:00 (6h) ! [PERSON_NAME] ! [PERSON_NAME] [PERSON_NAM…" at bounding box center [704, 475] width 199 height 86
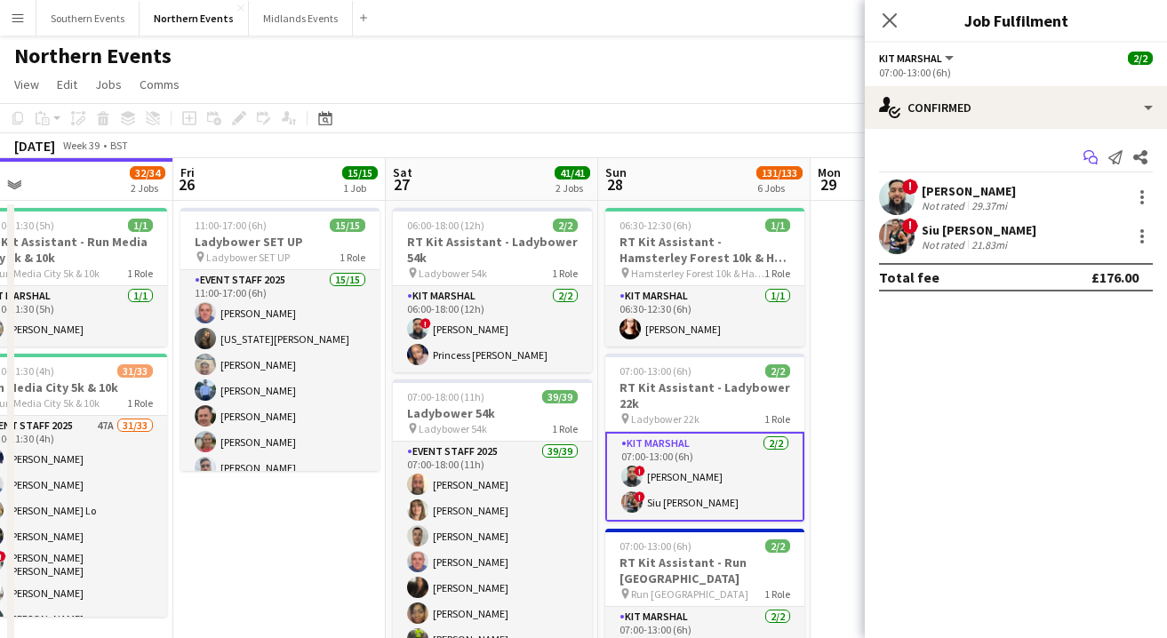
click at [1070, 155] on icon "Start chat" at bounding box center [1091, 157] width 14 height 14
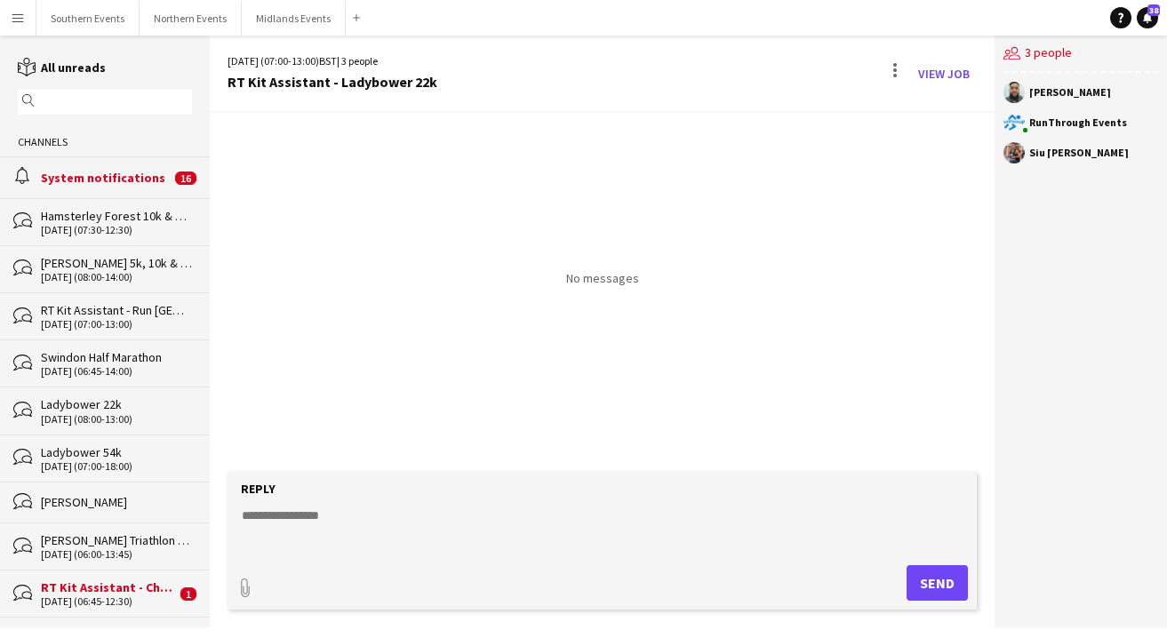
click at [285, 529] on textarea at bounding box center [606, 530] width 732 height 46
click at [291, 518] on textarea at bounding box center [606, 530] width 732 height 46
paste textarea "**********"
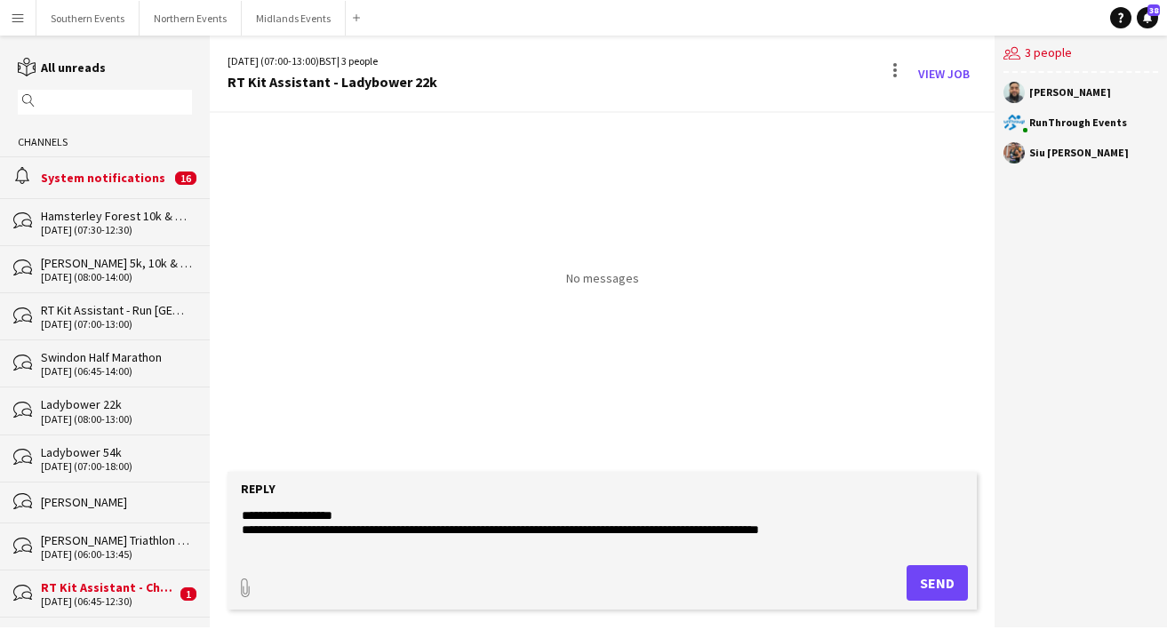
scroll to position [356, 0]
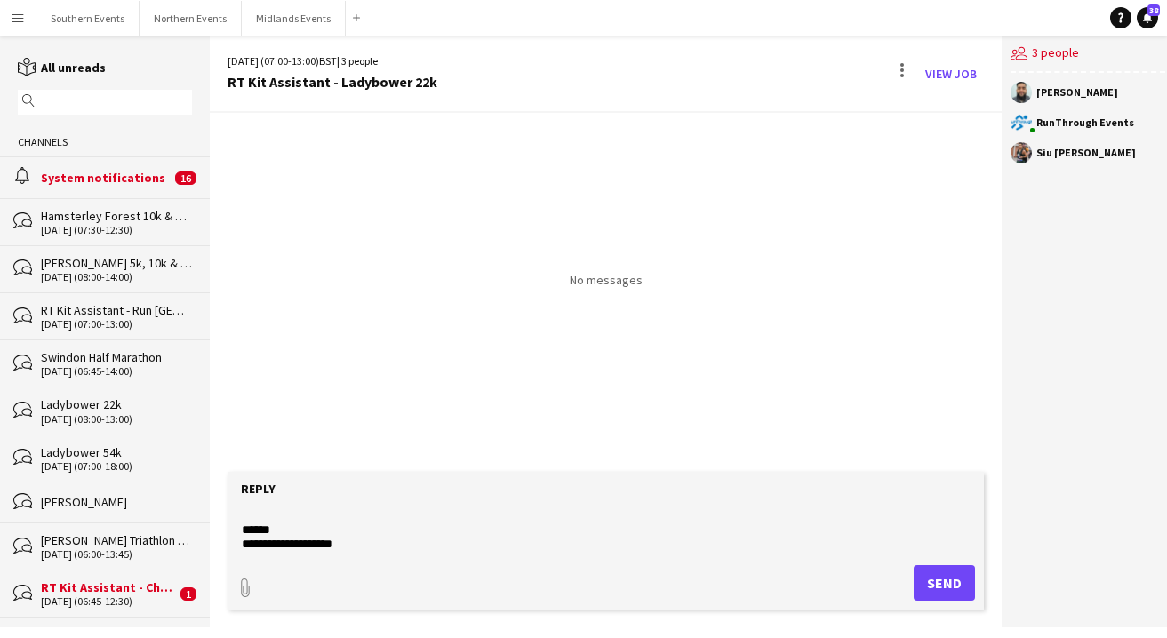
click at [349, 540] on textarea at bounding box center [606, 530] width 732 height 46
drag, startPoint x: 361, startPoint y: 532, endPoint x: 274, endPoint y: 528, distance: 87.2
click at [274, 528] on textarea at bounding box center [606, 530] width 732 height 46
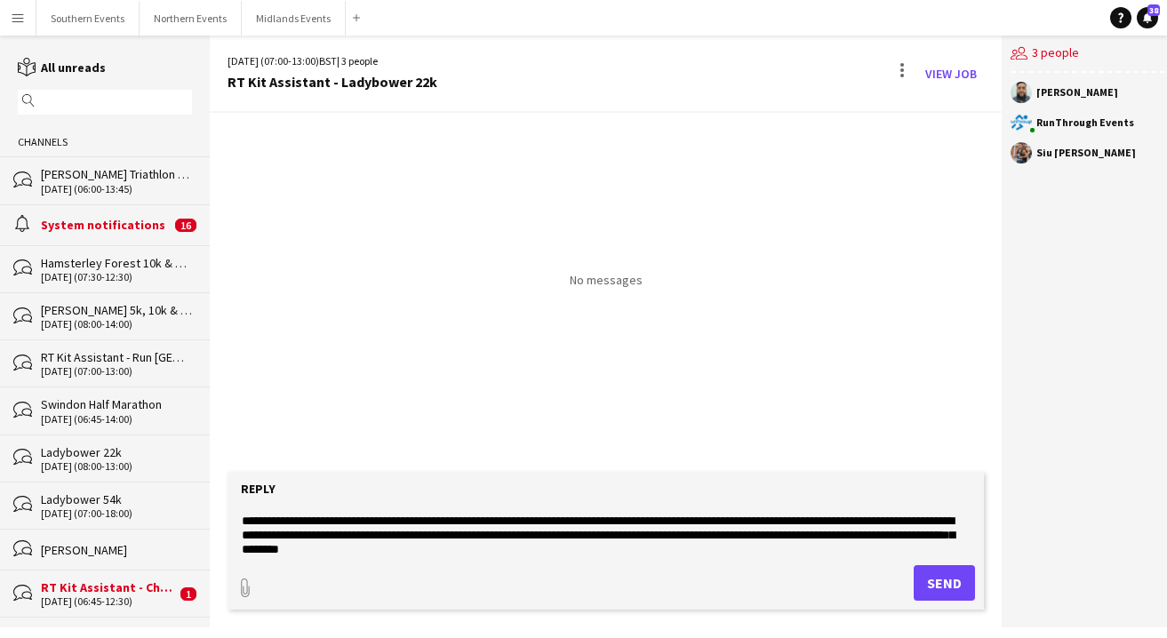
scroll to position [205, 0]
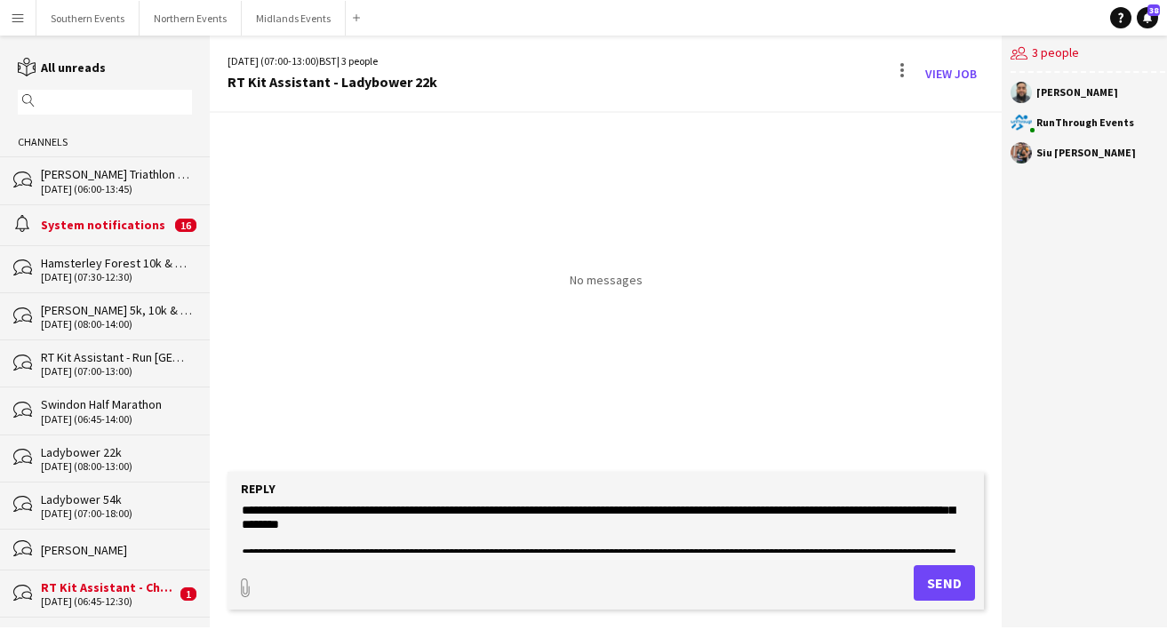
click at [329, 524] on textarea at bounding box center [606, 530] width 732 height 46
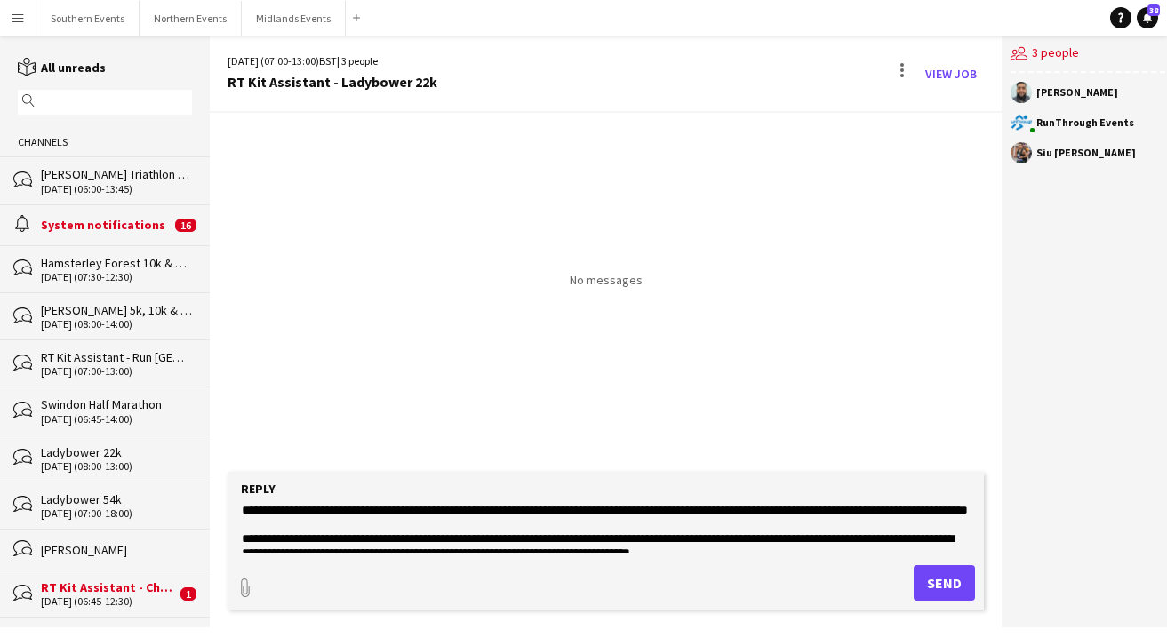
click at [525, 526] on textarea at bounding box center [606, 530] width 732 height 46
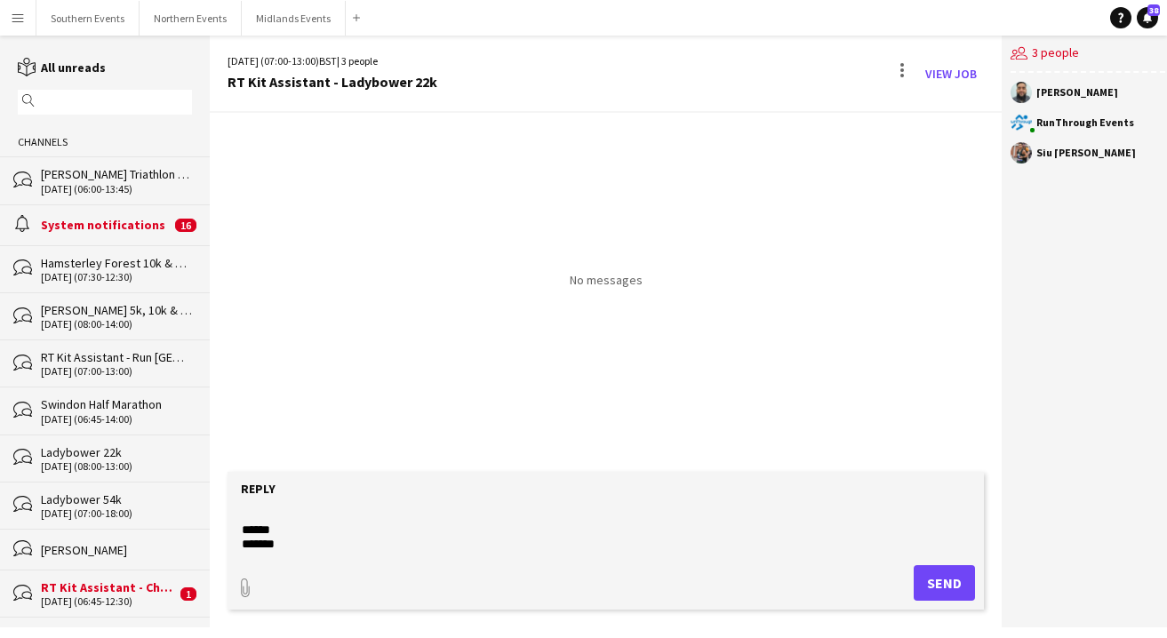
scroll to position [357, 0]
type textarea "**********"
click at [924, 586] on button "Send" at bounding box center [944, 583] width 61 height 36
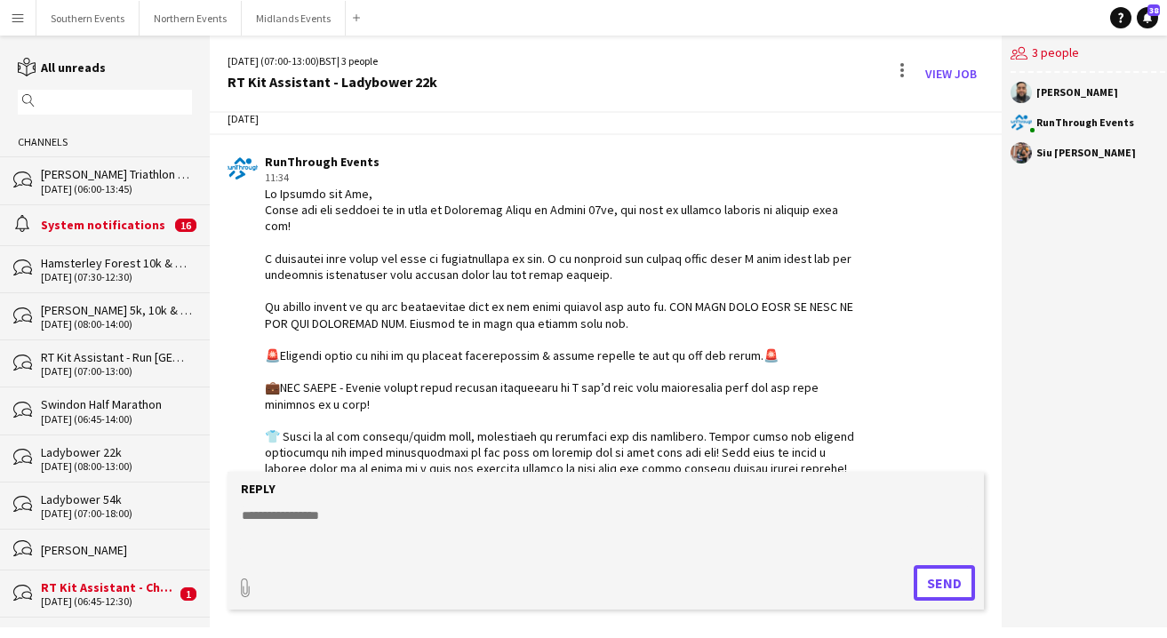
scroll to position [0, 0]
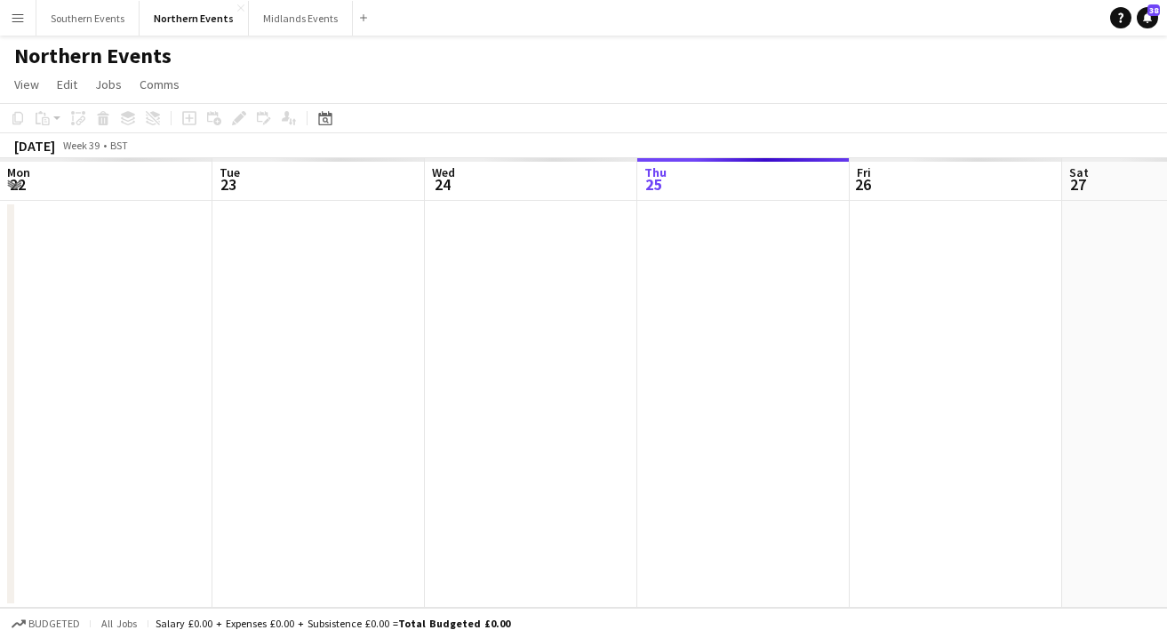
scroll to position [0, 425]
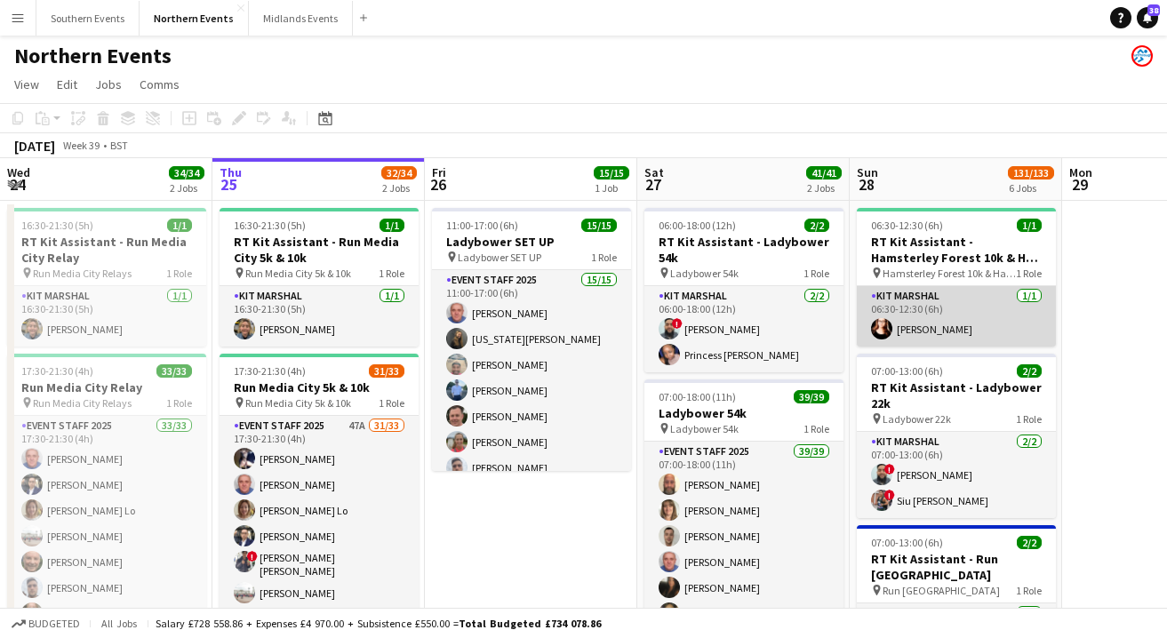
click at [956, 306] on app-card-role "Kit Marshal [DATE] 06:30-12:30 (6h) [PERSON_NAME]" at bounding box center [956, 316] width 199 height 60
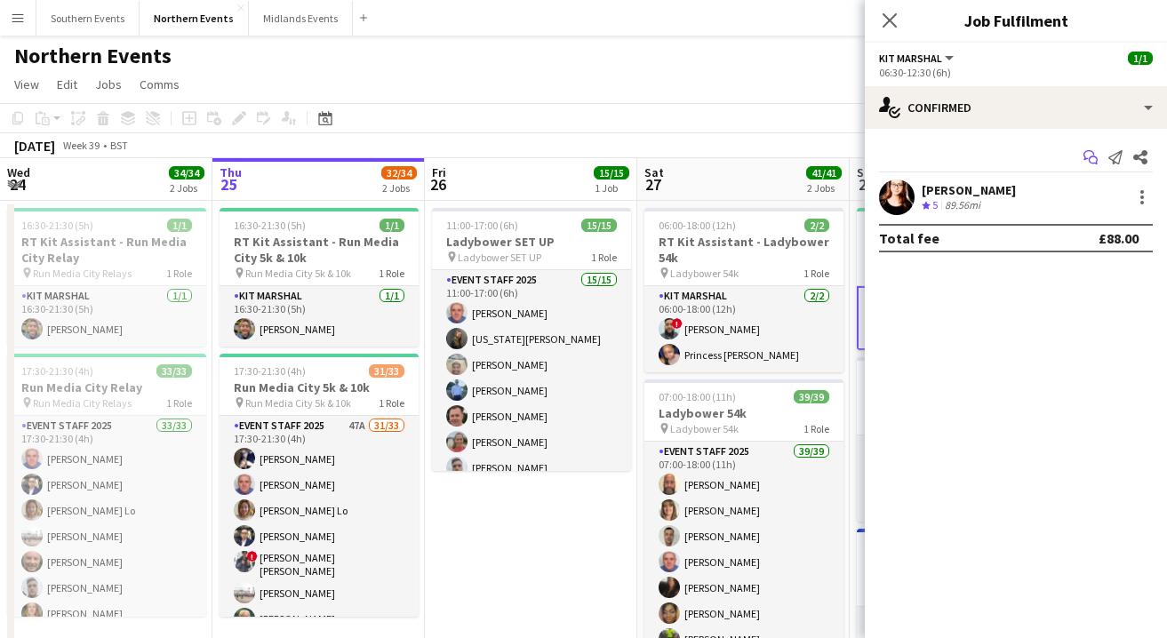
click at [1070, 160] on icon "Start chat" at bounding box center [1091, 157] width 14 height 14
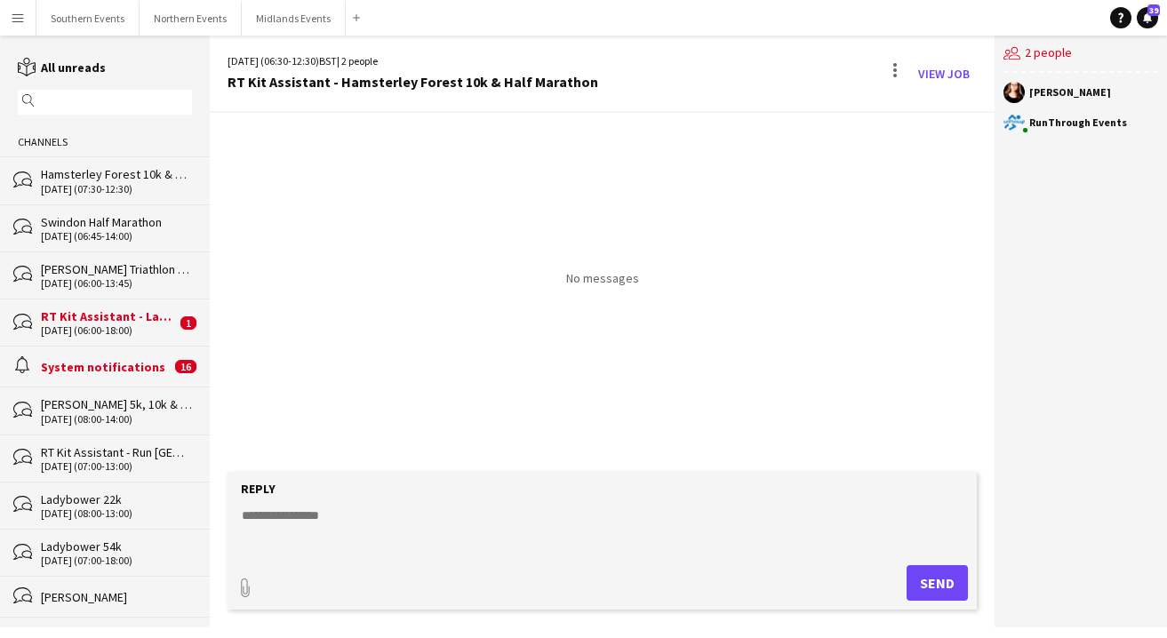
click at [284, 513] on textarea at bounding box center [606, 530] width 732 height 46
paste textarea "**********"
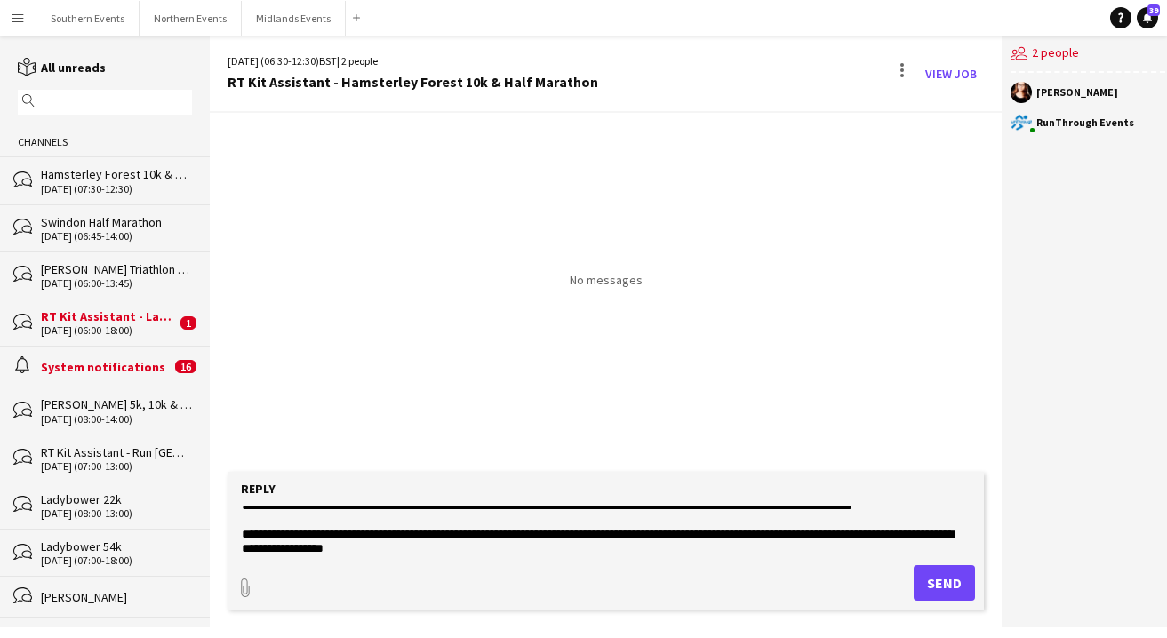
scroll to position [428, 0]
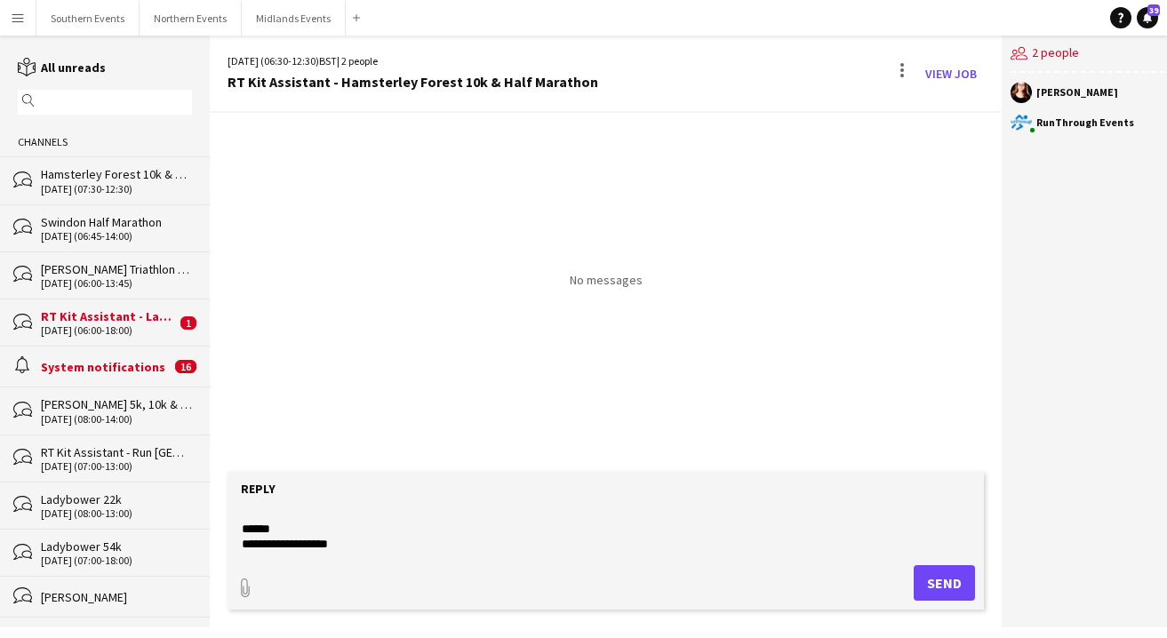
type textarea "**********"
click at [922, 576] on button "Send" at bounding box center [944, 583] width 61 height 36
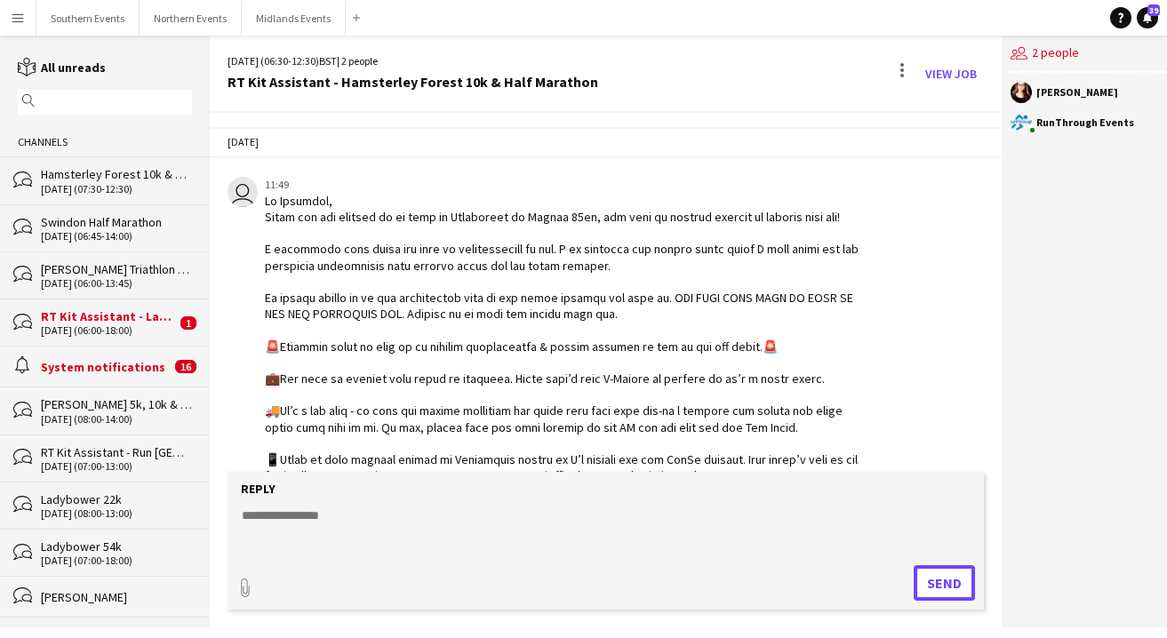
scroll to position [324, 0]
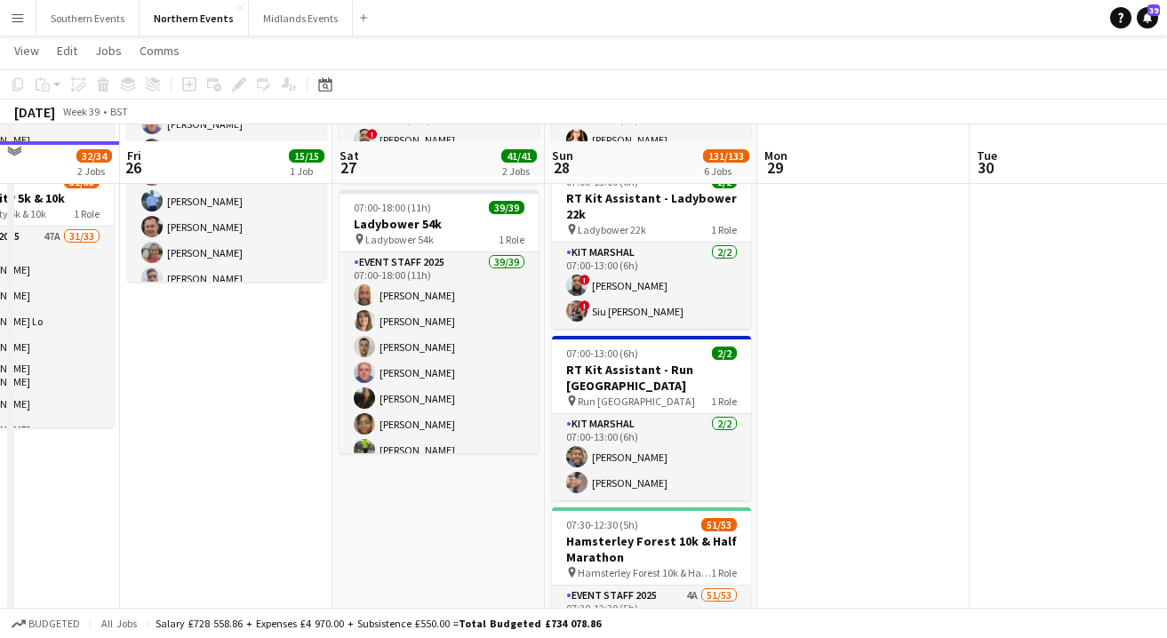
scroll to position [204, 0]
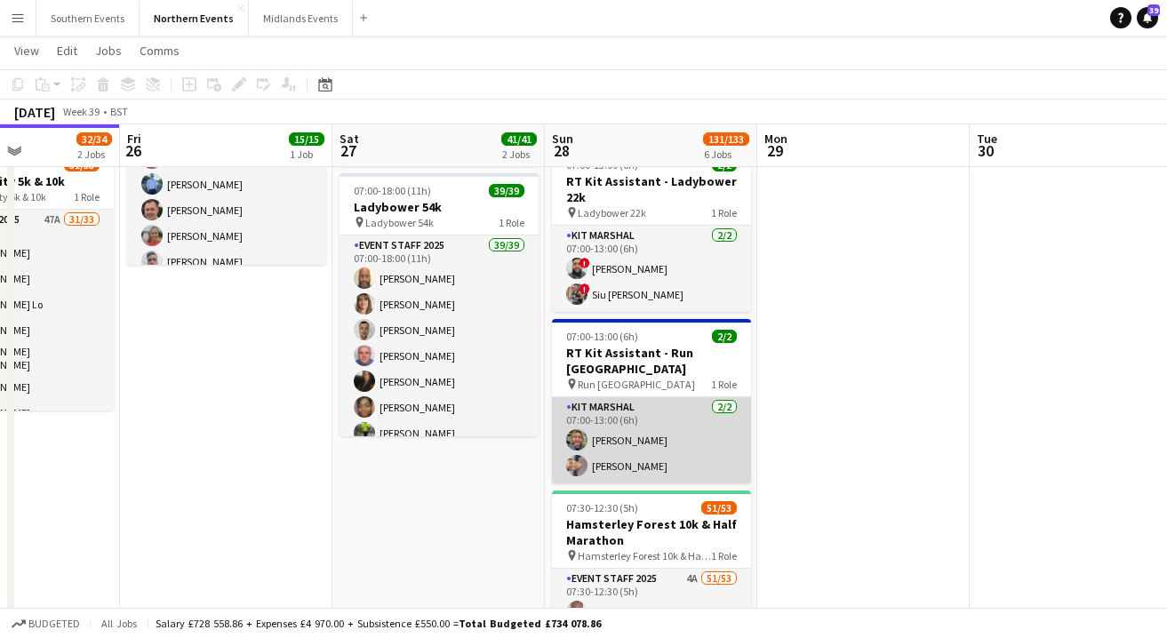
click at [704, 454] on app-card-role "Kit Marshal [DATE] 07:00-13:00 (6h) [PERSON_NAME] Yin [PERSON_NAME]" at bounding box center [651, 440] width 199 height 86
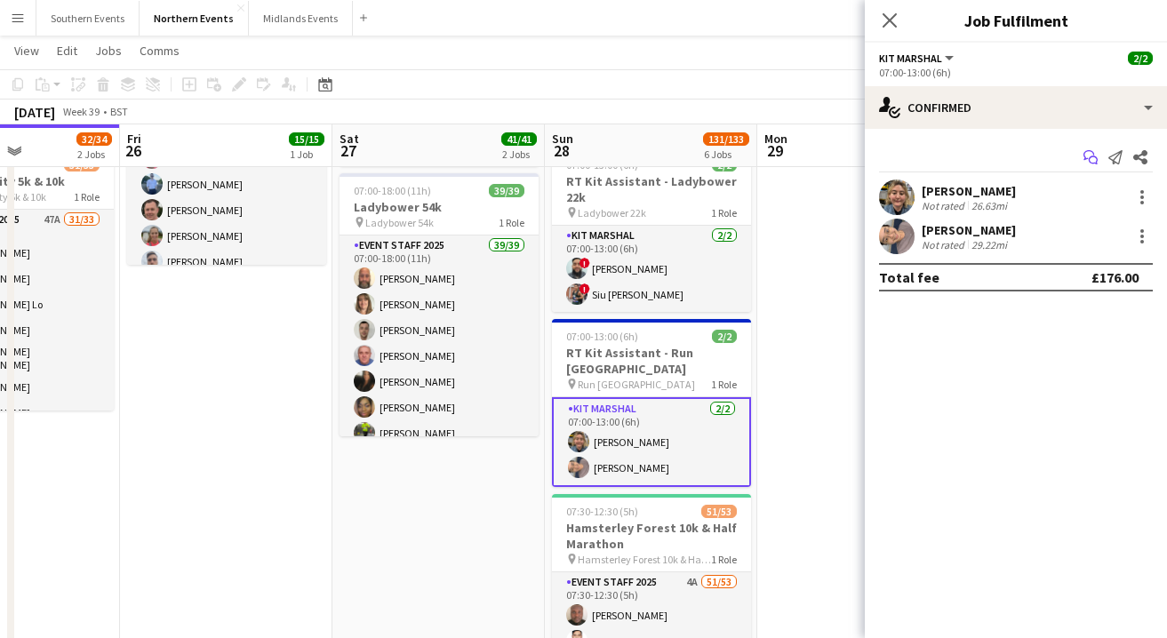
click at [1070, 161] on icon at bounding box center [1093, 160] width 9 height 9
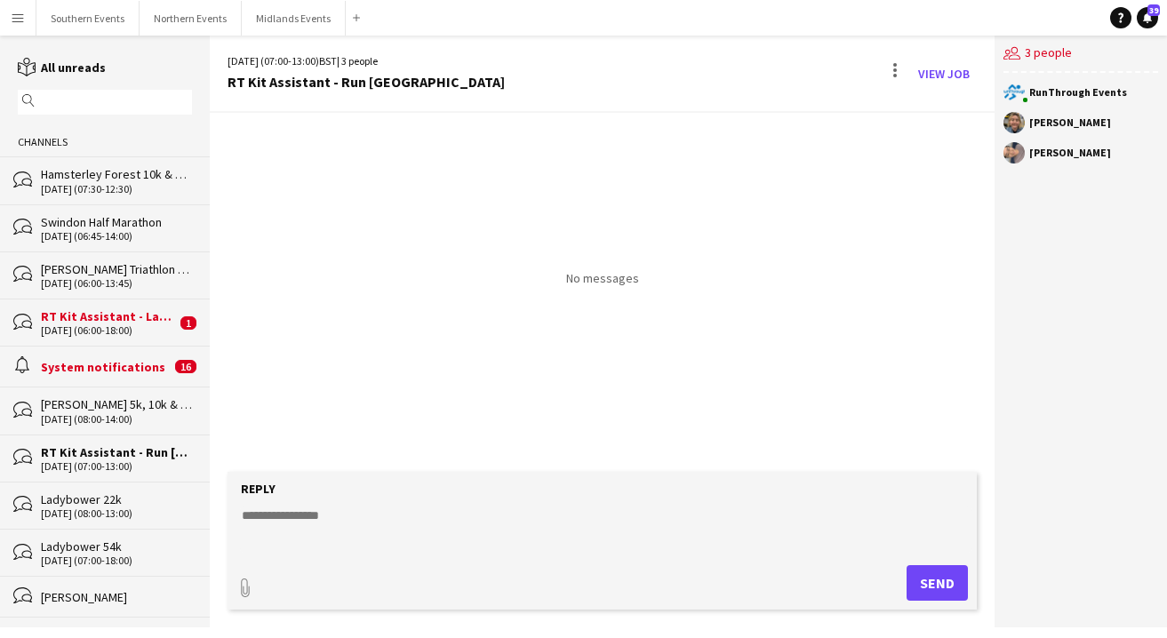
click at [286, 523] on textarea at bounding box center [606, 530] width 732 height 46
click at [90, 460] on div "[DATE] (07:00-13:00)" at bounding box center [116, 466] width 151 height 12
click at [350, 527] on textarea "*******" at bounding box center [606, 530] width 732 height 46
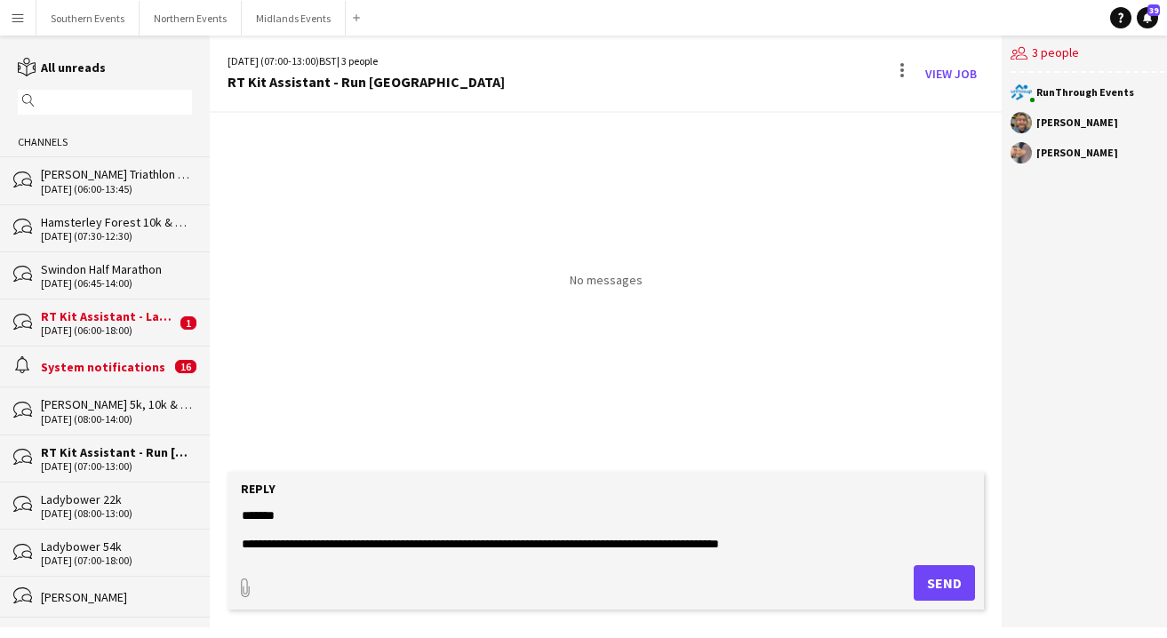
type textarea "**********"
click at [940, 575] on button "Send" at bounding box center [944, 583] width 61 height 36
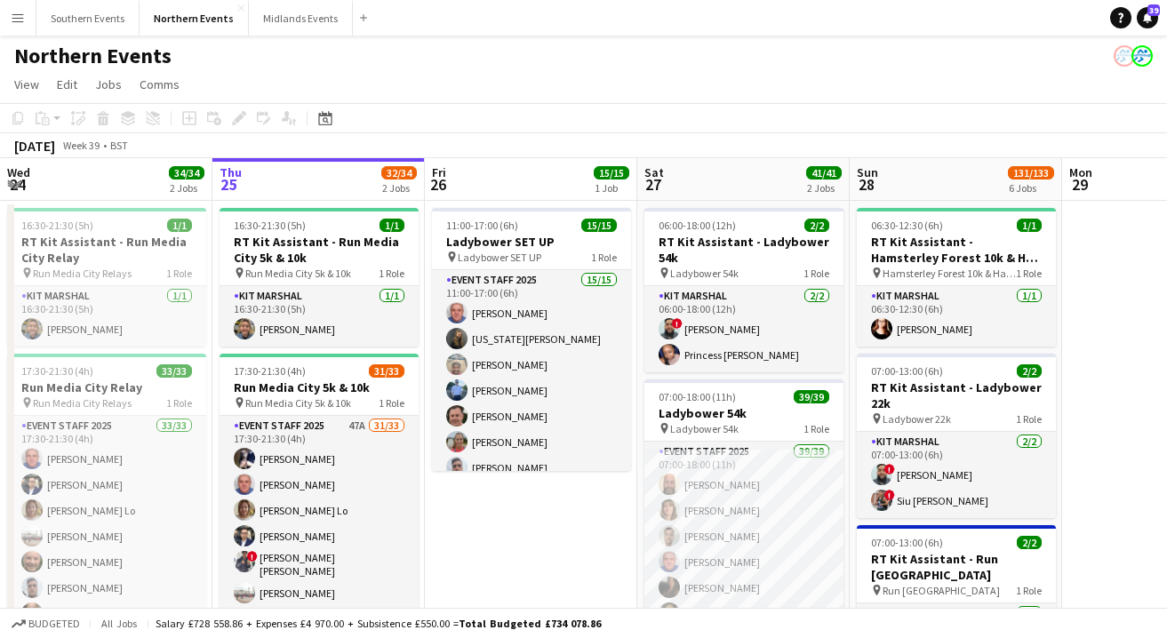
scroll to position [0, 549]
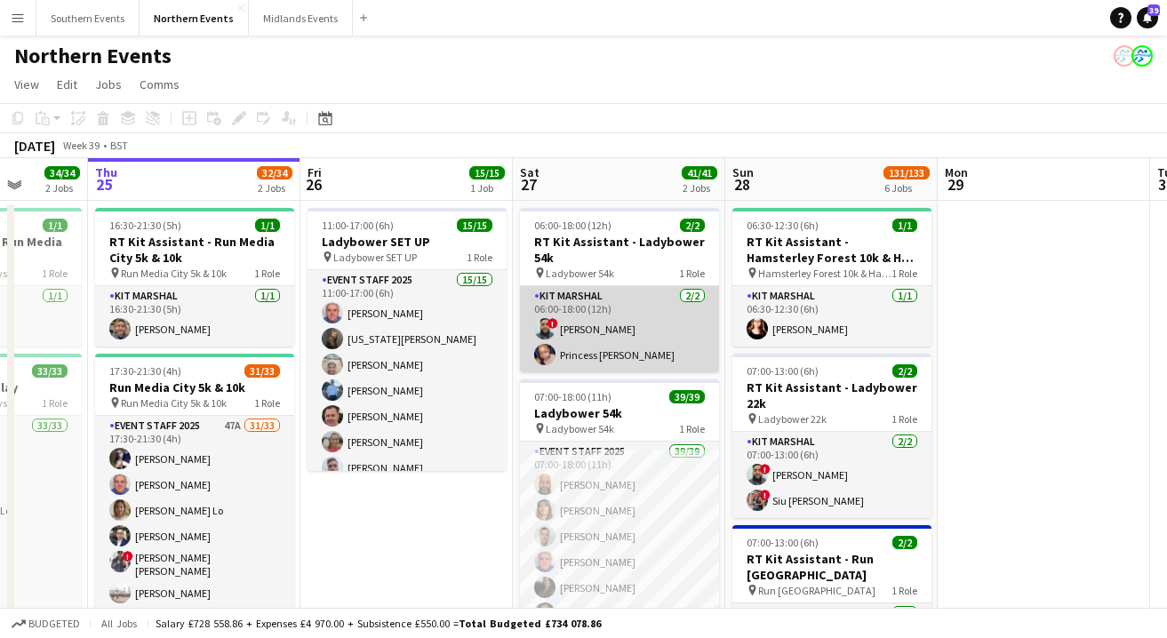
click at [617, 348] on app-card-role "Kit Marshal [DATE] 06:00-18:00 (12h) ! [PERSON_NAME] Princess [PERSON_NAME]" at bounding box center [619, 329] width 199 height 86
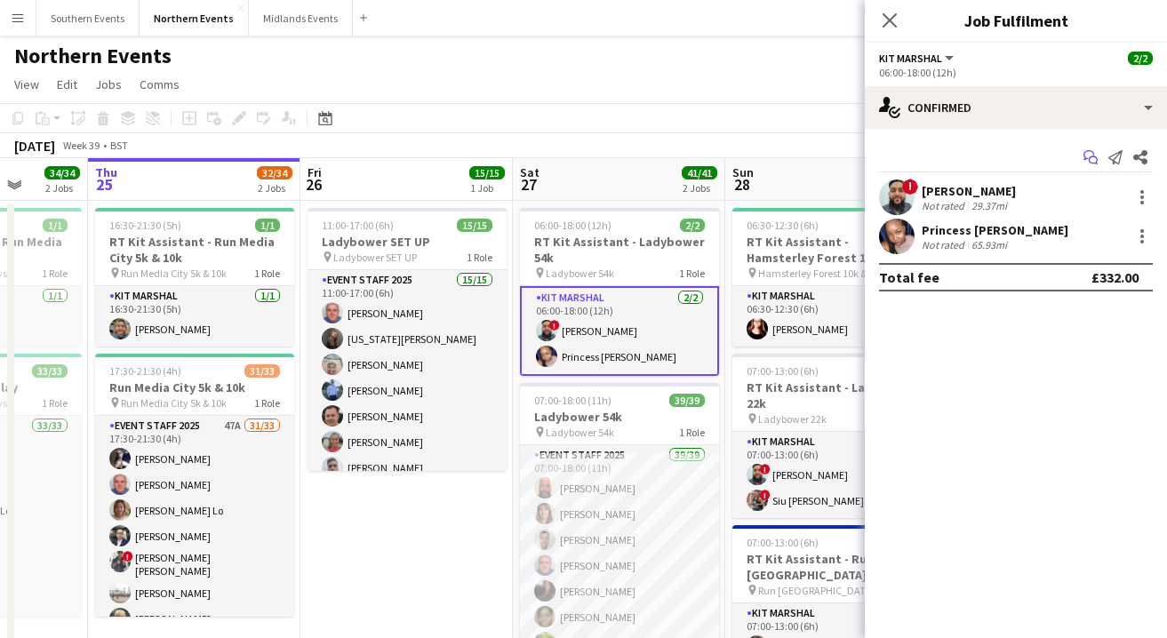
click at [1085, 152] on icon "Start chat" at bounding box center [1091, 157] width 14 height 14
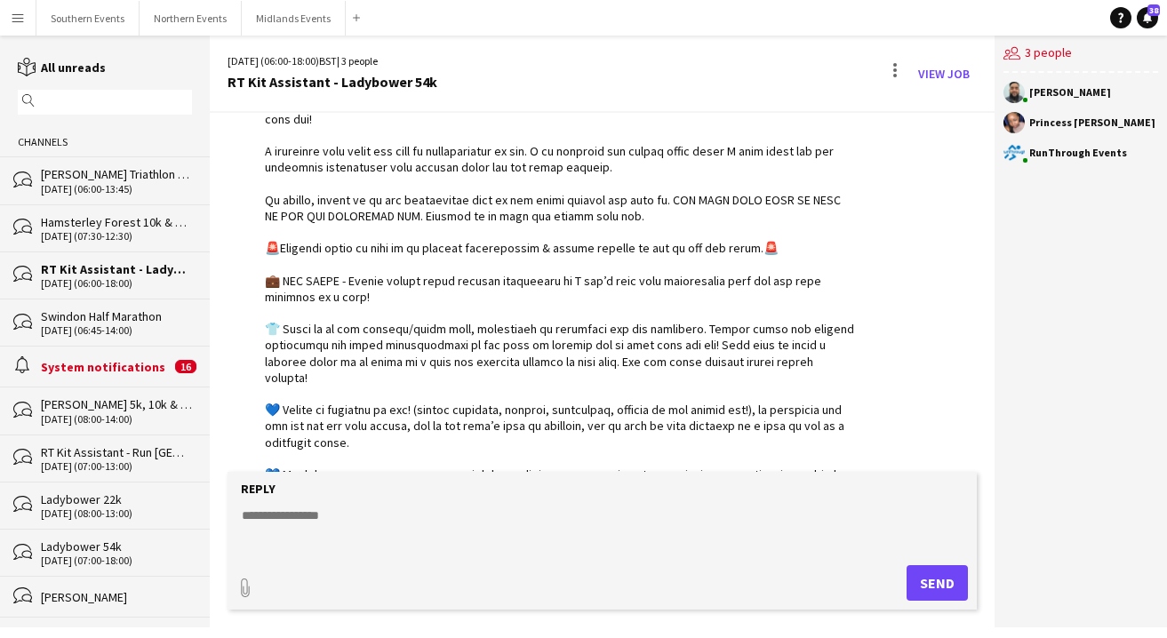
scroll to position [143, 0]
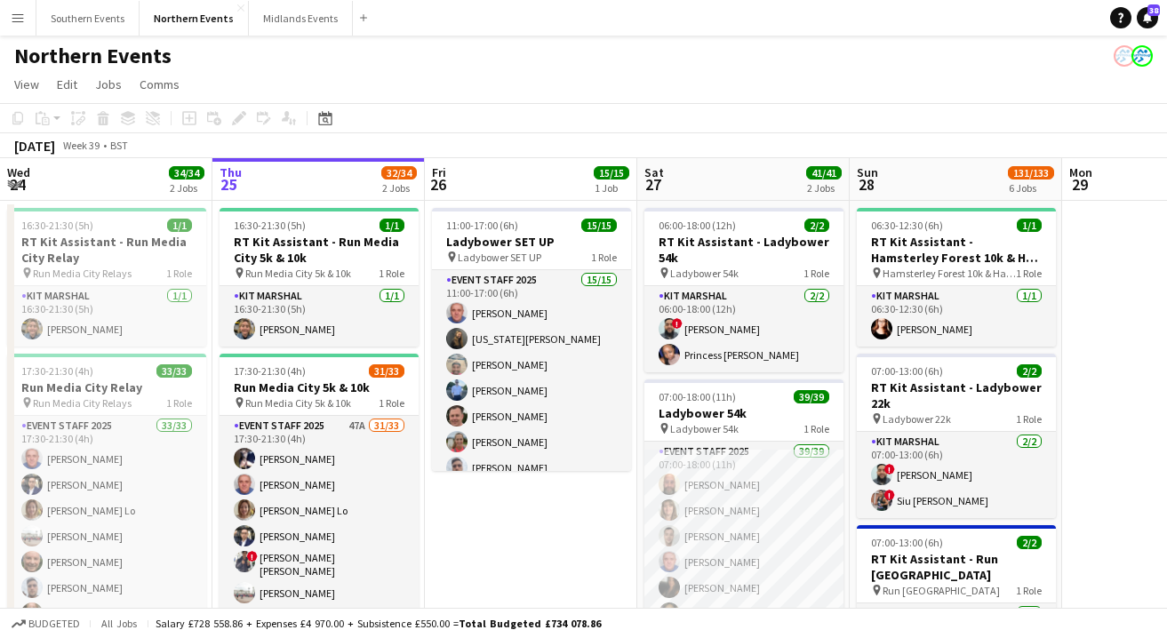
scroll to position [0, 630]
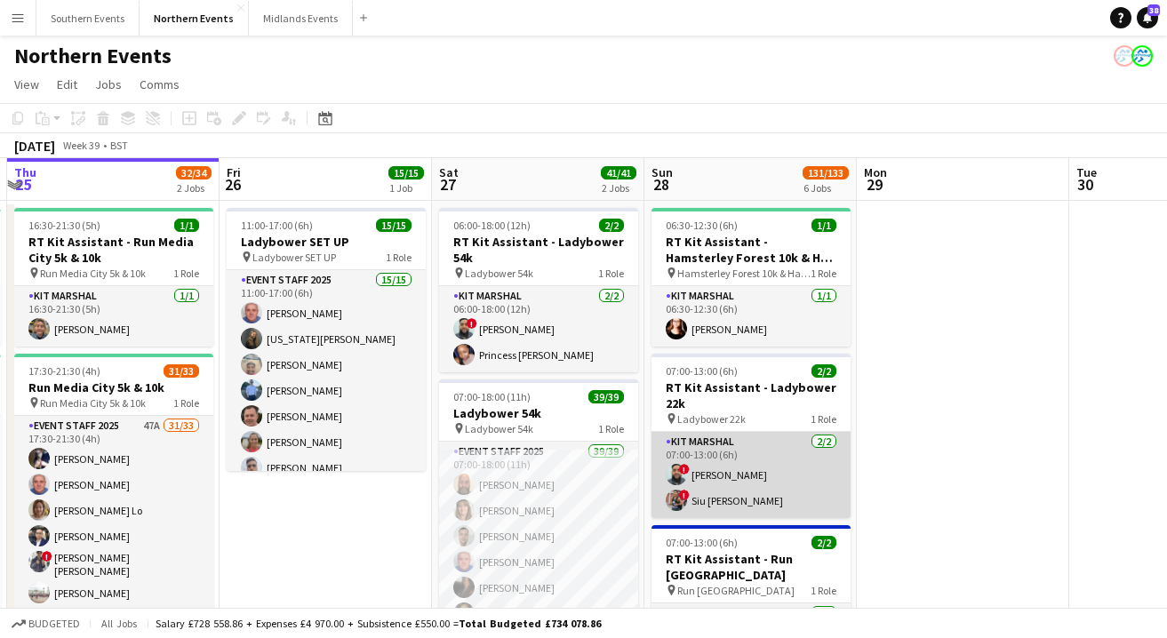
click at [741, 460] on app-card-role "Kit Marshal [DATE] 07:00-13:00 (6h) ! [PERSON_NAME] ! [PERSON_NAME] [PERSON_NAM…" at bounding box center [751, 475] width 199 height 86
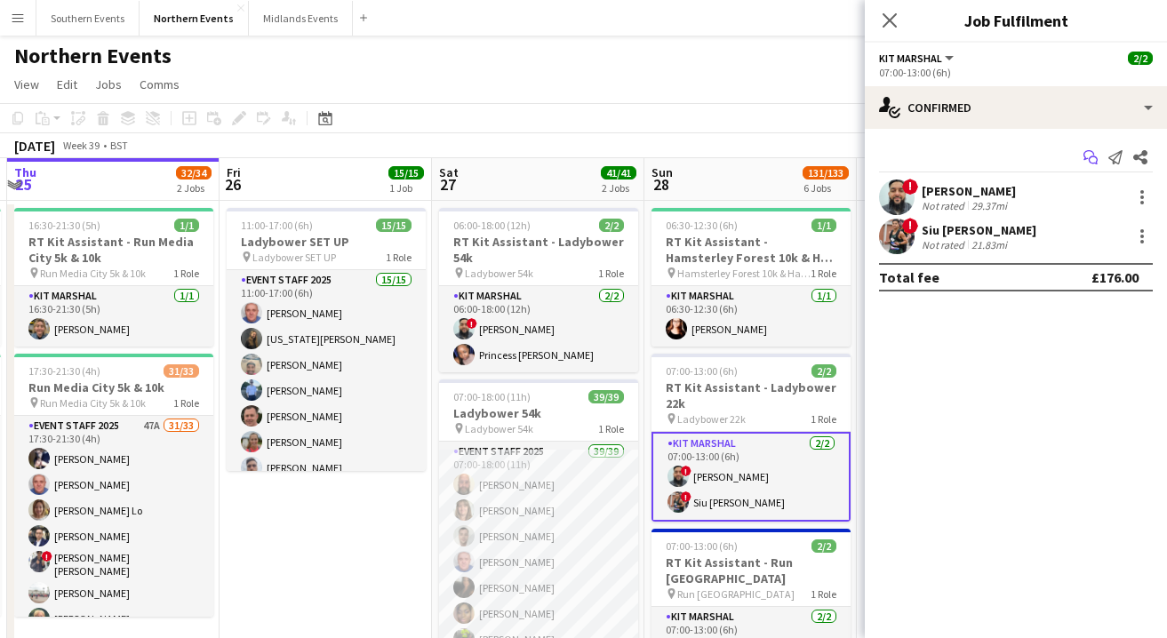
click at [1087, 156] on icon "Start chat" at bounding box center [1091, 157] width 14 height 14
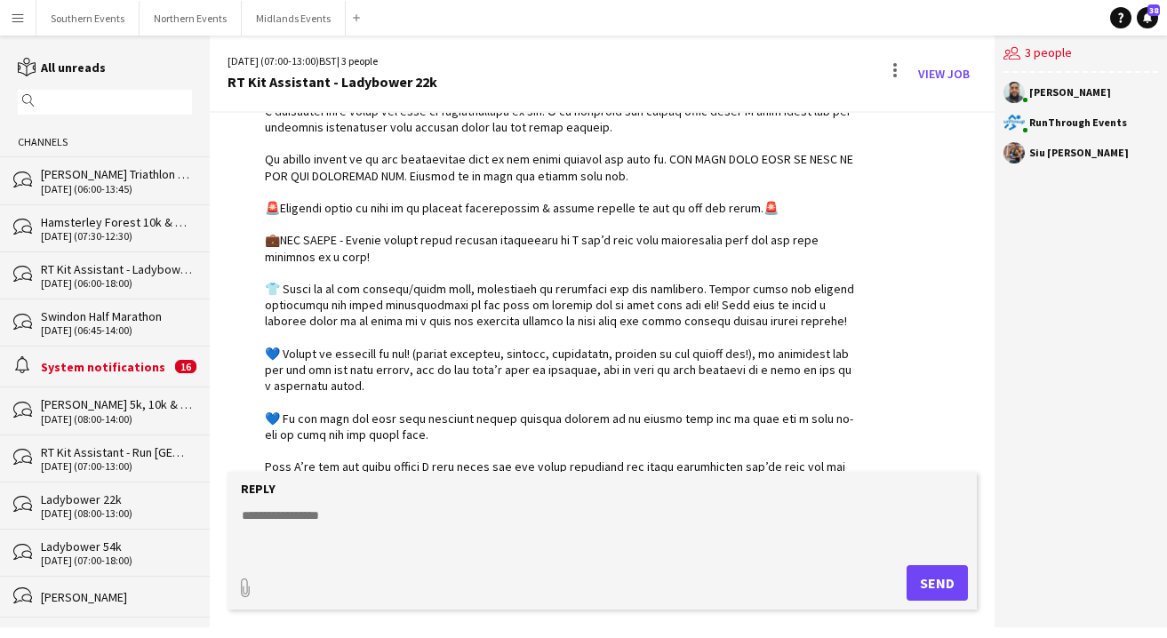
scroll to position [260, 0]
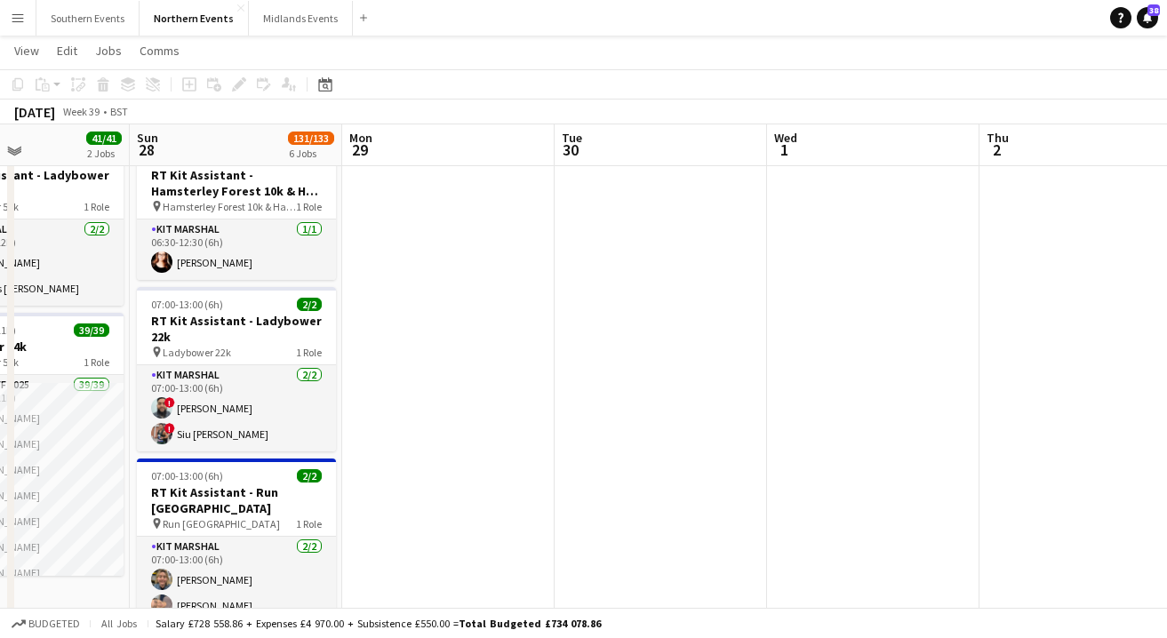
scroll to position [65, 0]
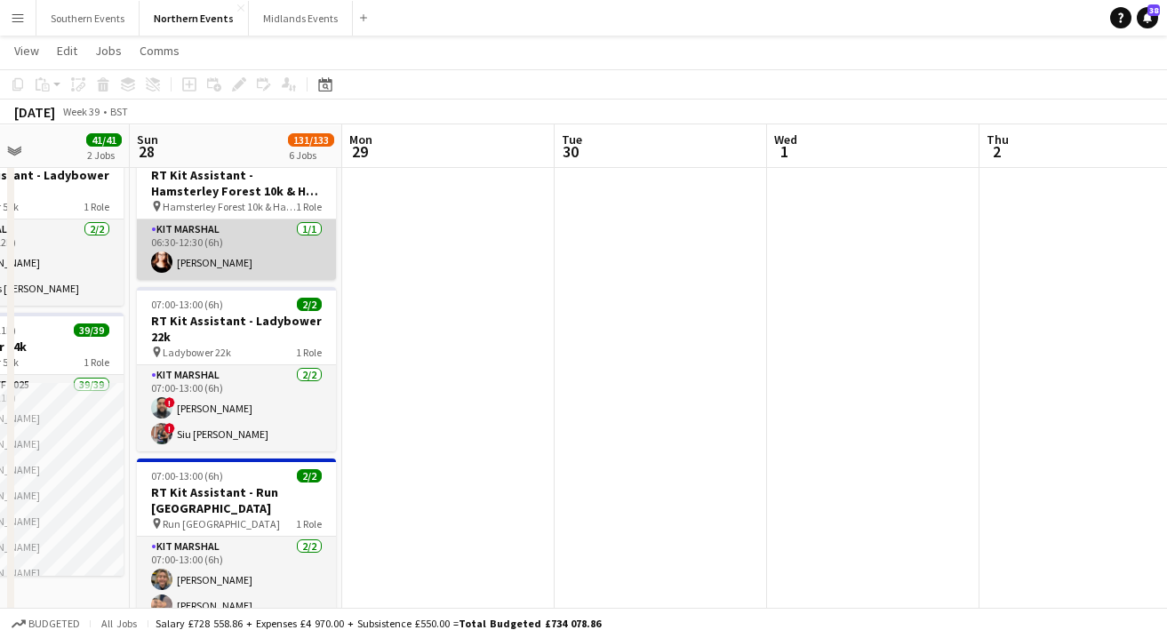
click at [225, 236] on app-card-role "Kit Marshal [DATE] 06:30-12:30 (6h) [PERSON_NAME]" at bounding box center [236, 250] width 199 height 60
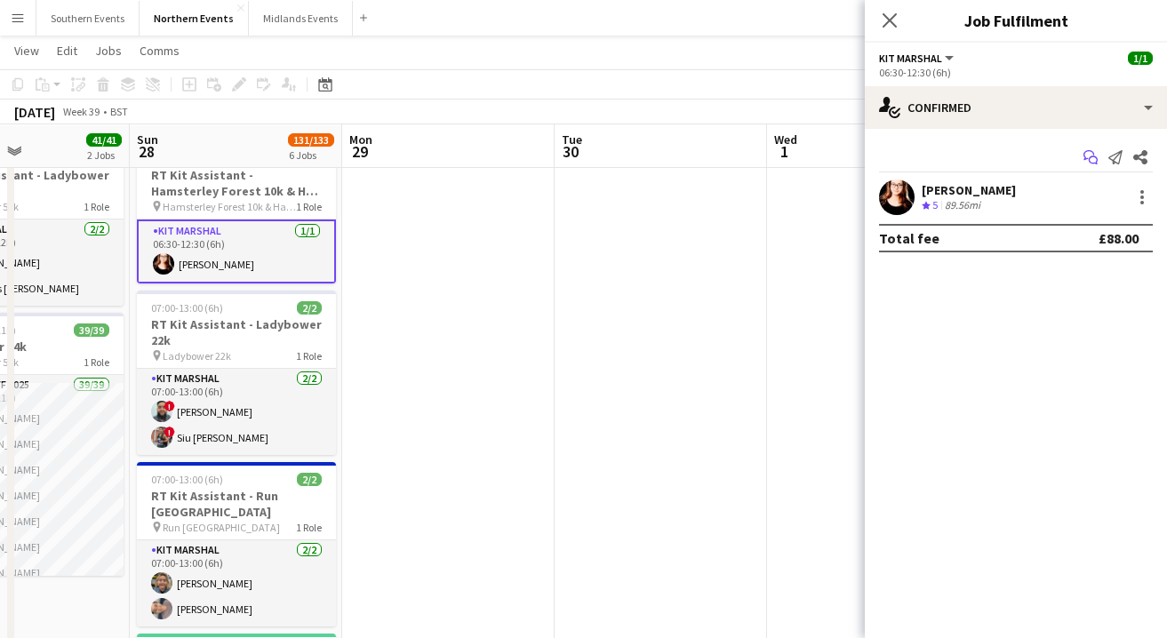
click at [1085, 156] on icon "Start chat" at bounding box center [1091, 157] width 14 height 14
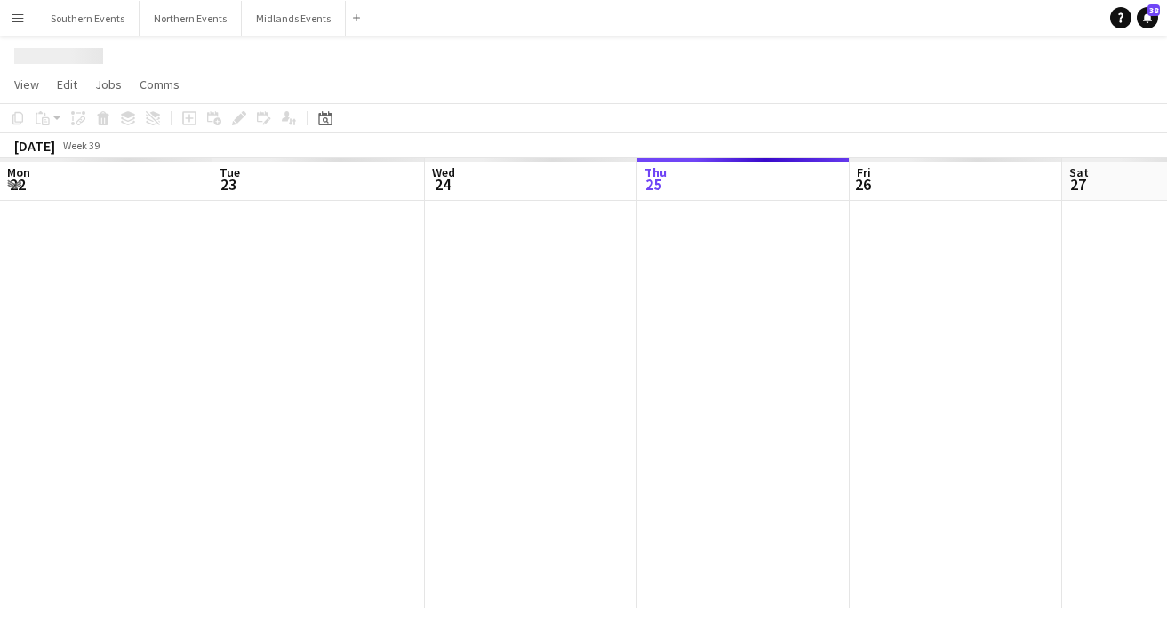
scroll to position [0, 425]
